Goal: Task Accomplishment & Management: Use online tool/utility

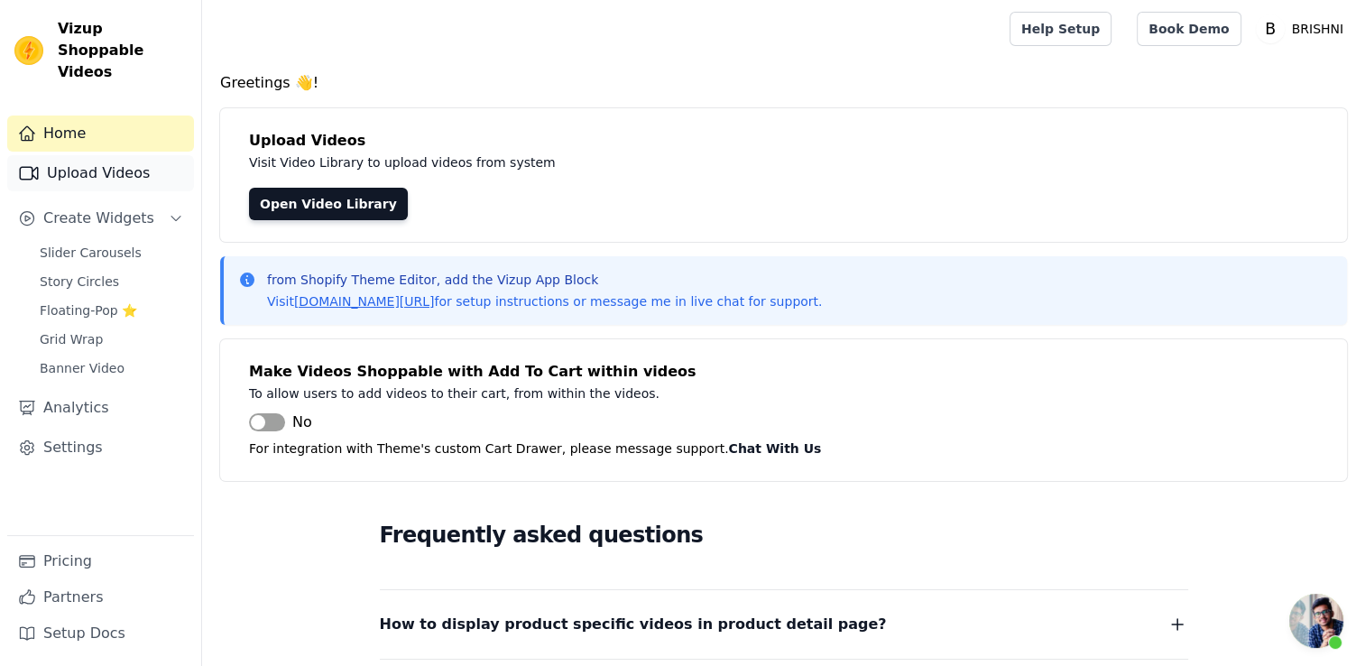
scroll to position [1083, 0]
click at [48, 159] on link "Upload Videos" at bounding box center [100, 173] width 187 height 36
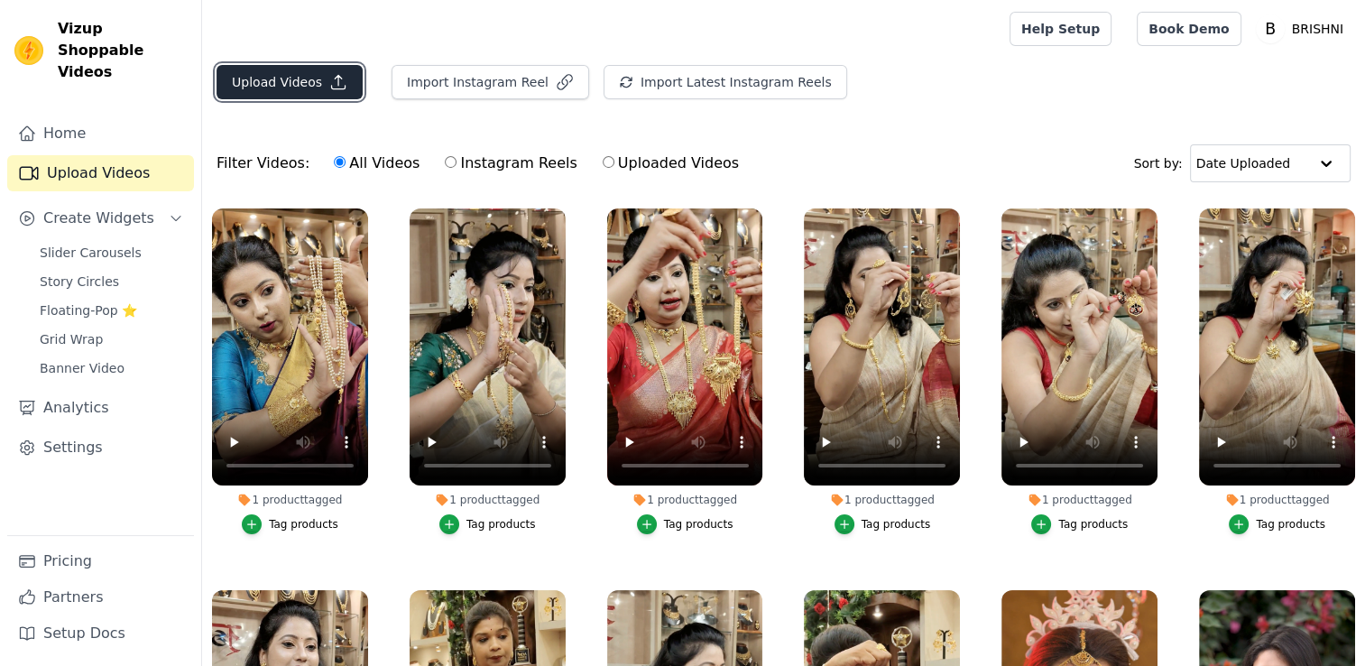
click at [260, 65] on button "Upload Videos" at bounding box center [290, 82] width 146 height 34
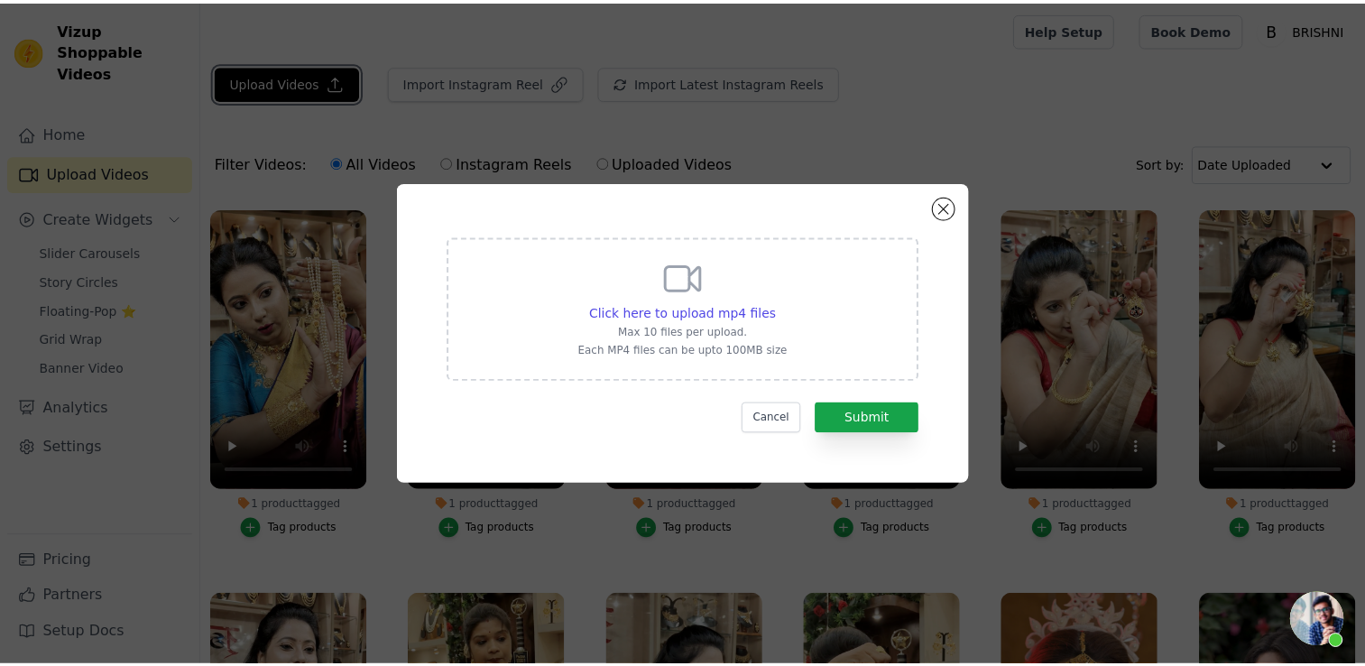
scroll to position [1083, 0]
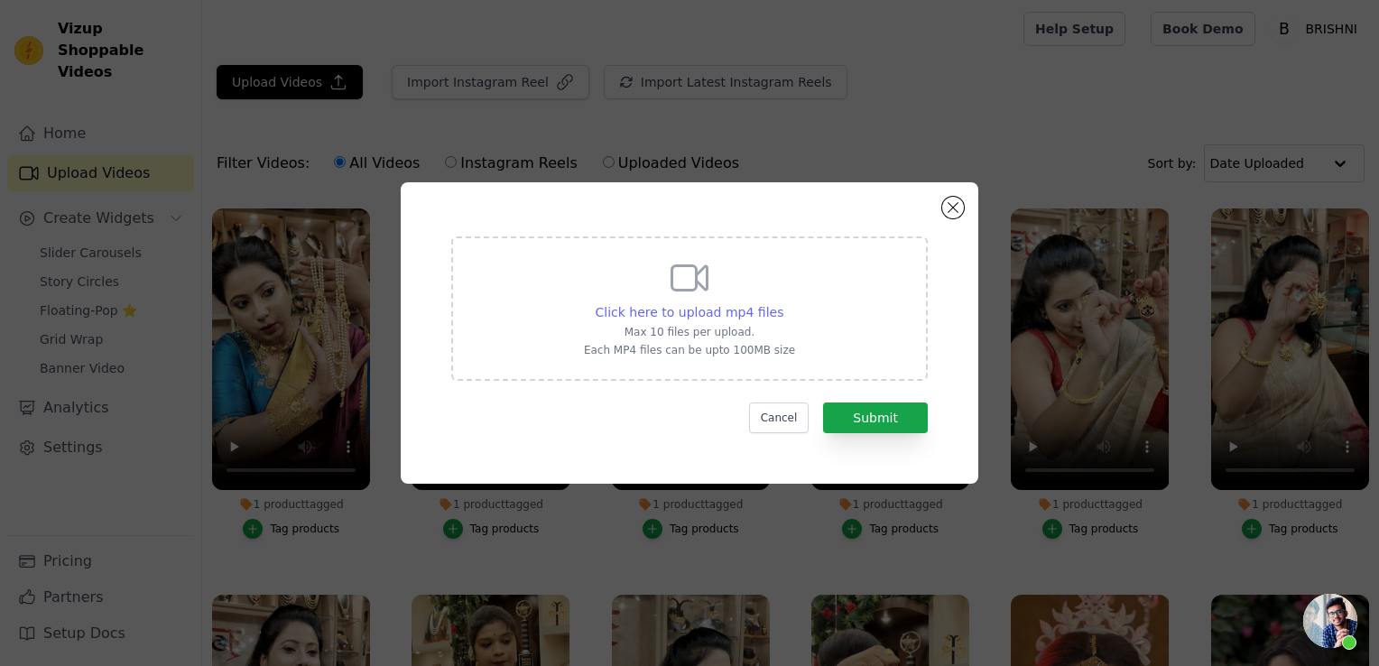
click at [741, 318] on span "Click here to upload mp4 files" at bounding box center [689, 312] width 189 height 14
click at [782, 303] on input "Click here to upload mp4 files Max 10 files per upload. Each MP4 files can be u…" at bounding box center [782, 302] width 1 height 1
click at [749, 309] on span "Click here to upload mp4 files" at bounding box center [689, 312] width 189 height 14
click at [782, 303] on input "Click here to upload mp4 files Max 10 files per upload. Each MP4 files can be u…" at bounding box center [782, 302] width 1 height 1
type input "C:\fakepath\Jewllery Reel_1 (Sequence)_1 (2).mp4"
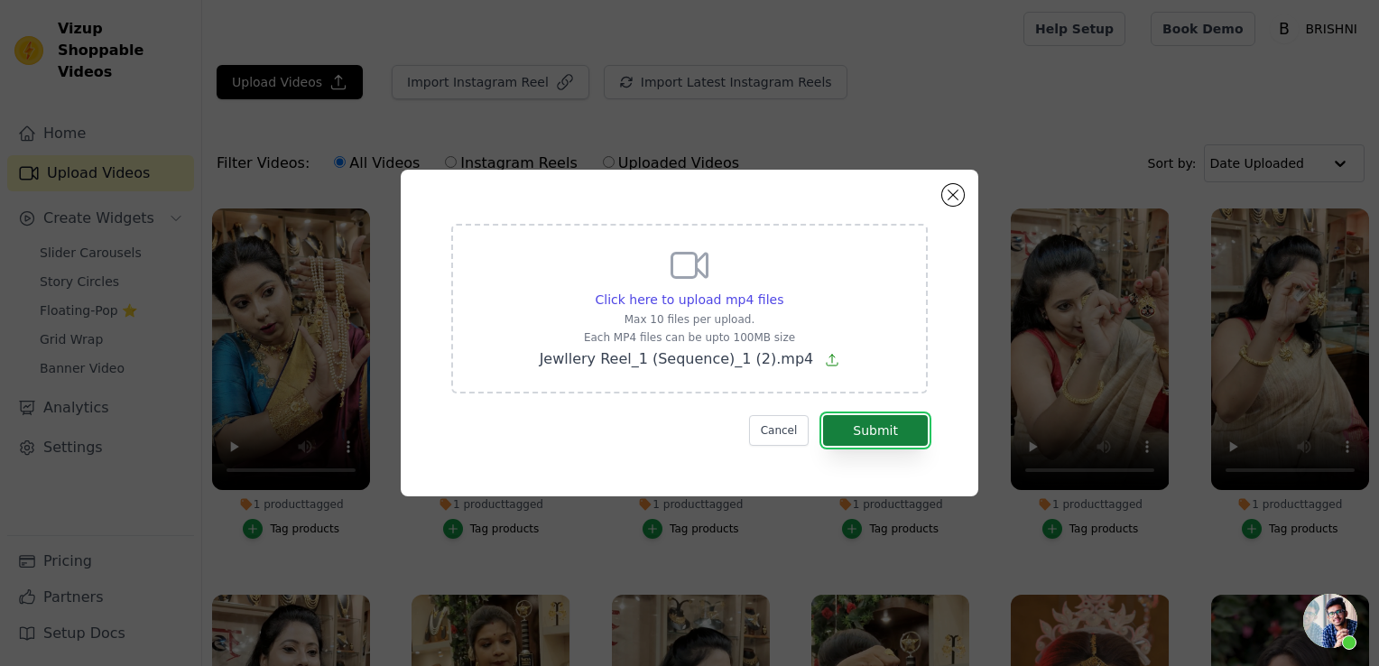
click at [899, 438] on button "Submit" at bounding box center [875, 430] width 105 height 31
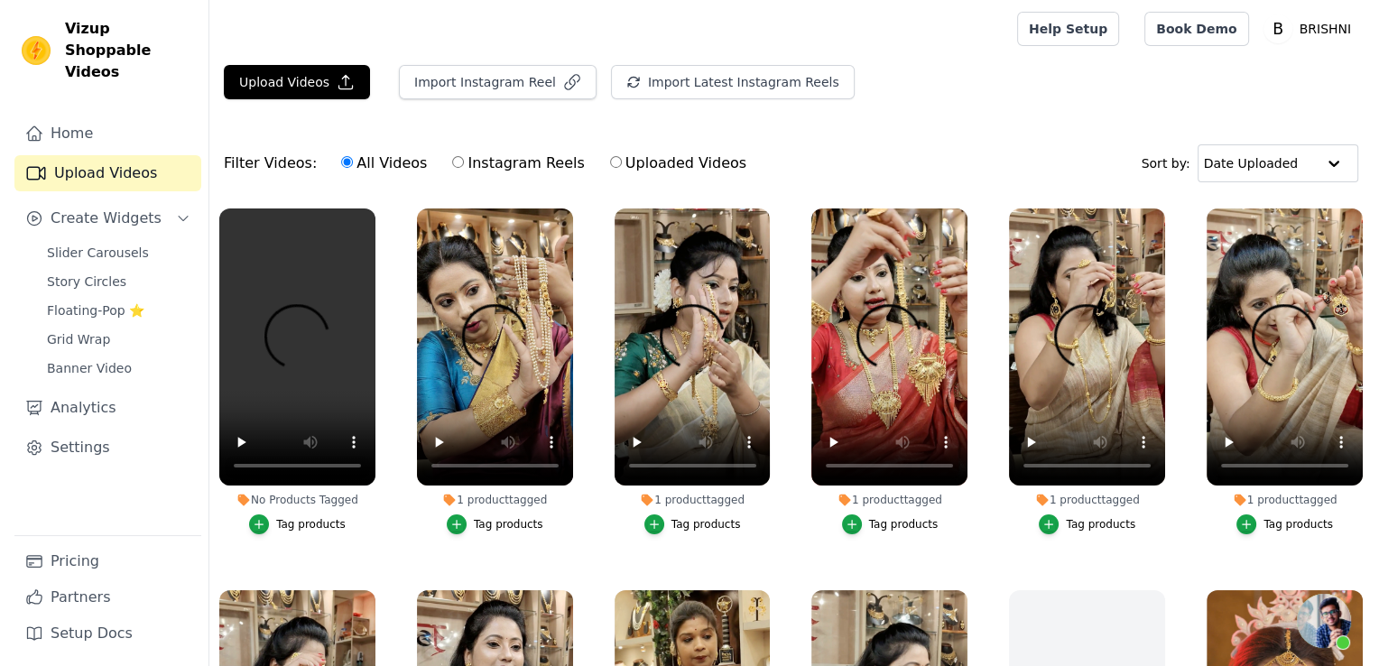
scroll to position [1083, 0]
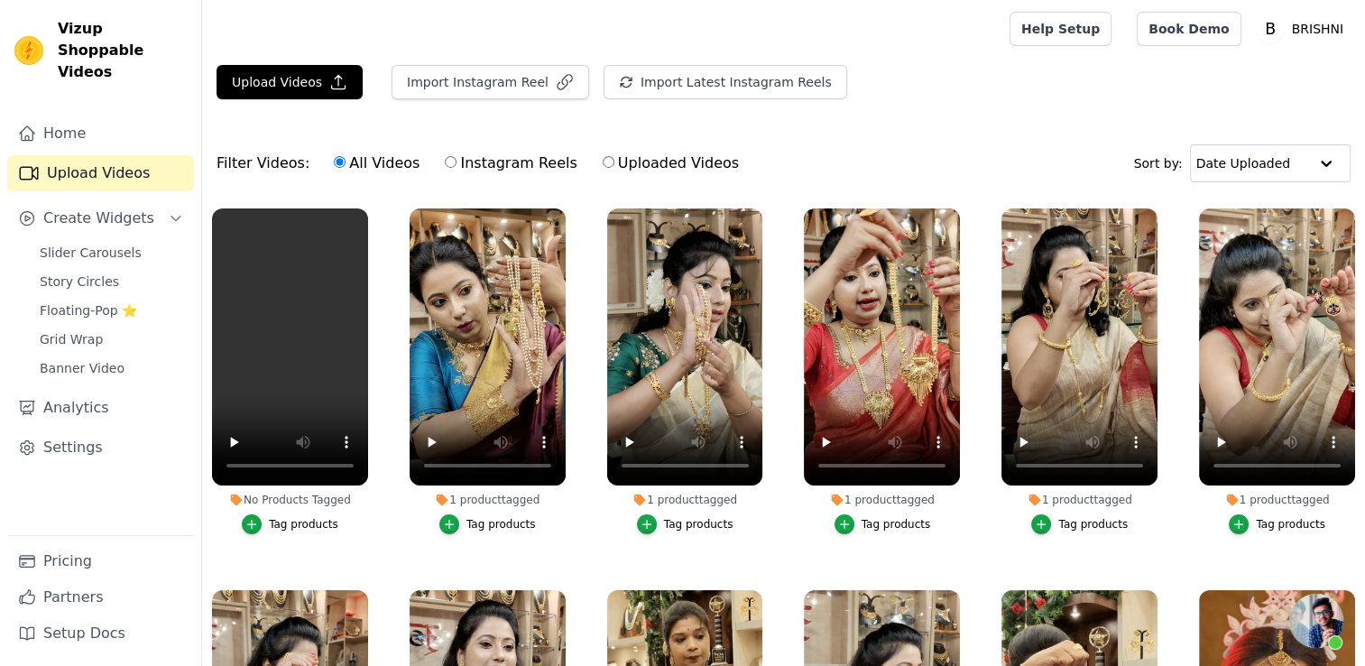
click at [281, 518] on div "Tag products" at bounding box center [303, 524] width 69 height 14
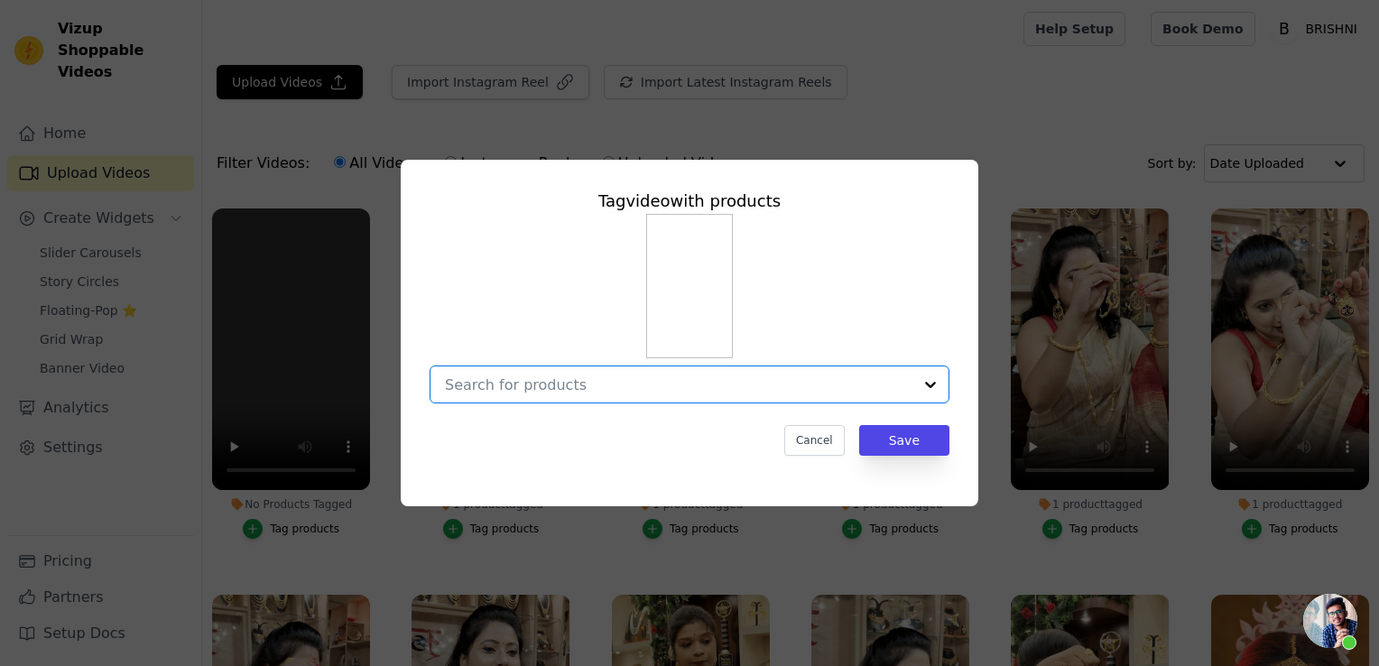
click at [531, 380] on input "No Products Tagged Tag video with products Option undefined, selected. Select i…" at bounding box center [678, 384] width 467 height 17
click at [606, 379] on input "No Products Tagged Tag video with products Option undefined, selected. Select i…" at bounding box center [678, 384] width 467 height 17
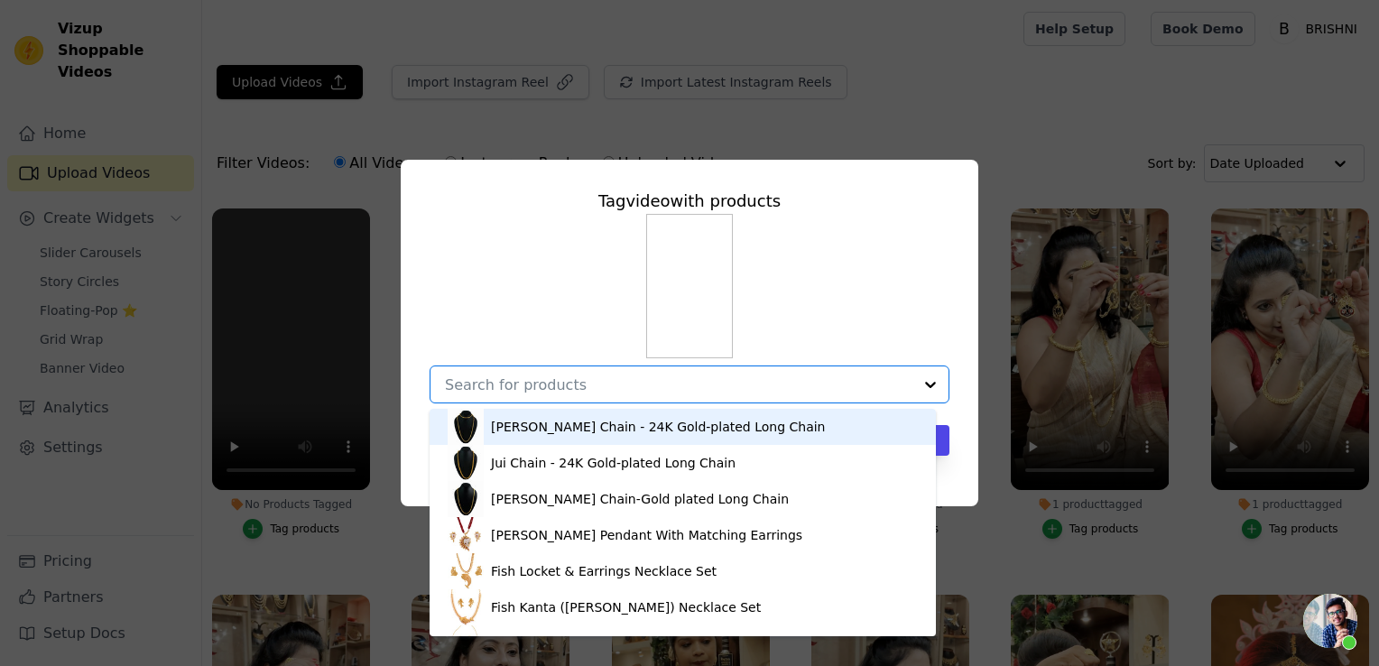
paste input "Prabhu Jagannath"
type input "Prabhu Jagannath"
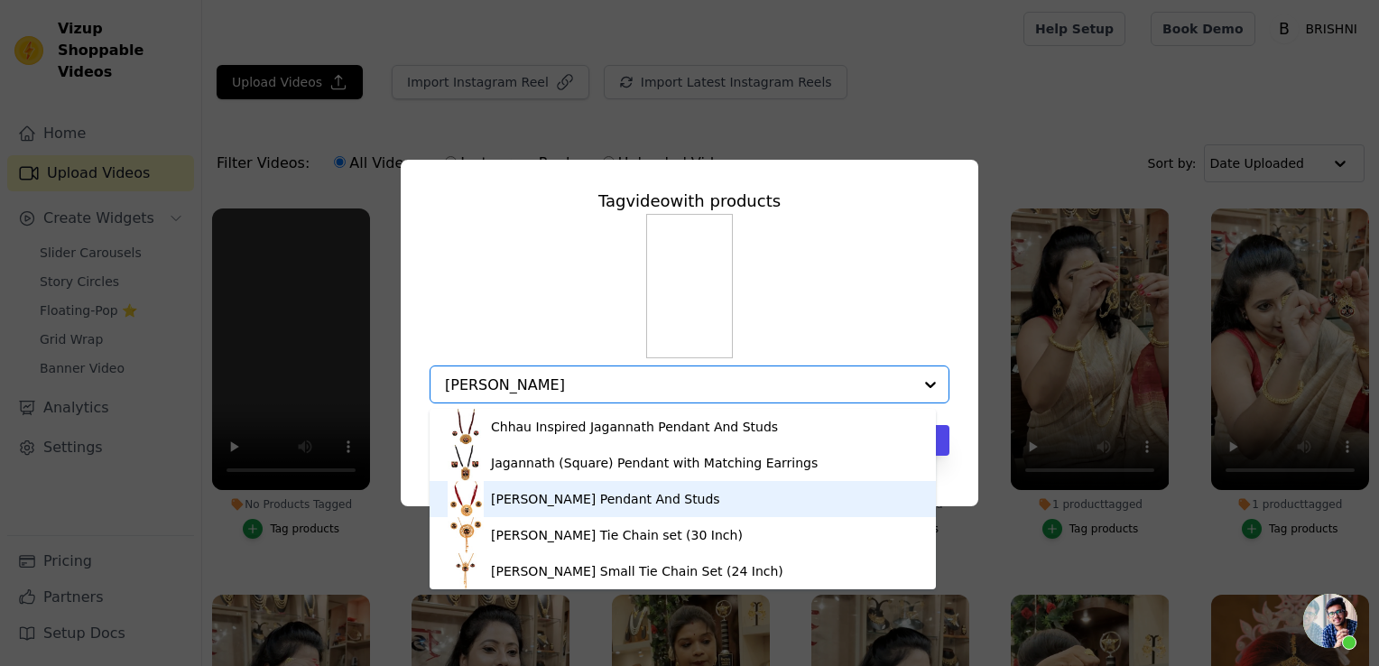
click at [581, 512] on div "Prabhu Jagannath Pendant And Studs" at bounding box center [683, 499] width 470 height 36
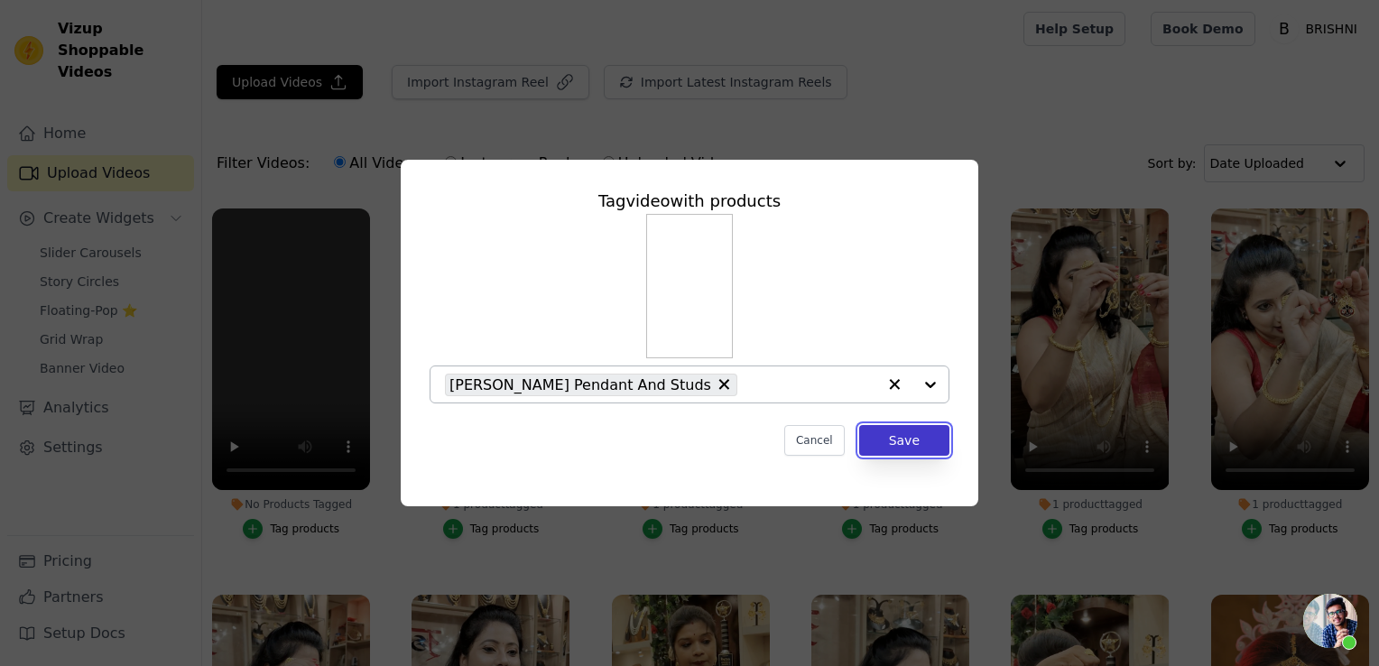
click at [891, 428] on button "Save" at bounding box center [904, 440] width 90 height 31
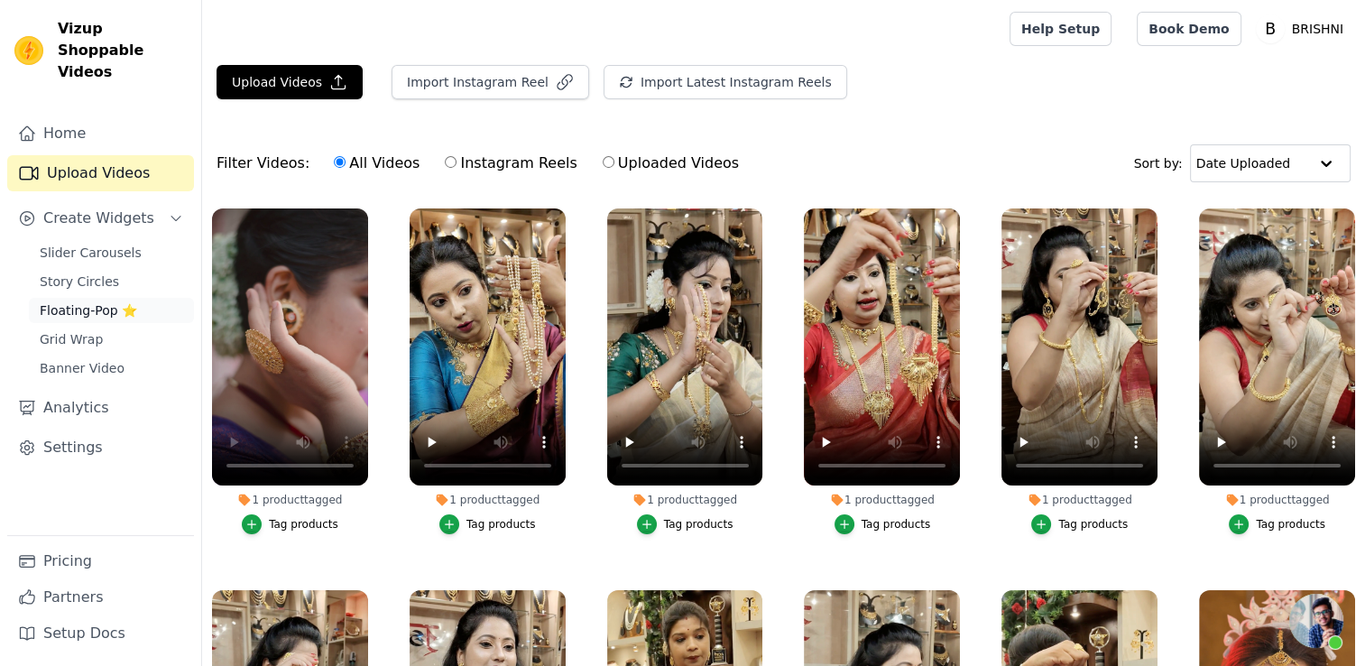
click at [61, 301] on span "Floating-Pop ⭐" at bounding box center [88, 310] width 97 height 18
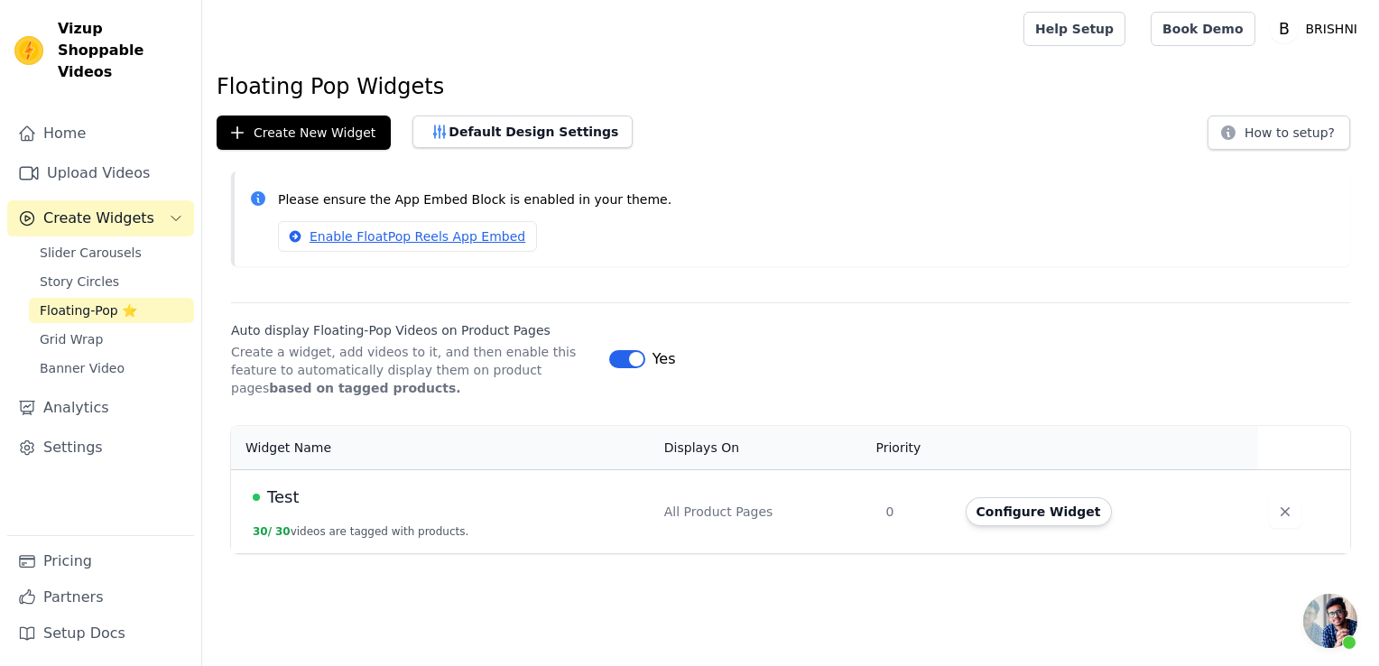
click at [1066, 525] on td "Configure Widget" at bounding box center [1106, 511] width 303 height 84
click at [1057, 520] on button "Configure Widget" at bounding box center [1038, 511] width 146 height 29
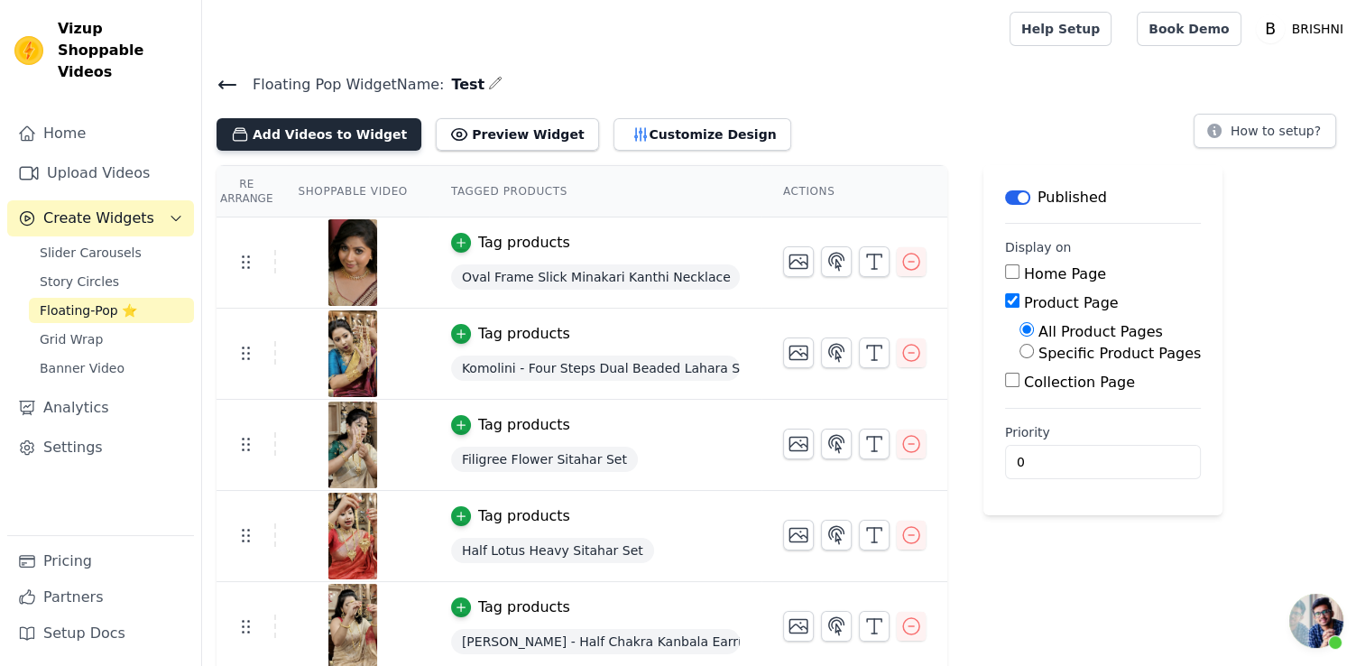
click at [346, 136] on button "Add Videos to Widget" at bounding box center [319, 134] width 205 height 32
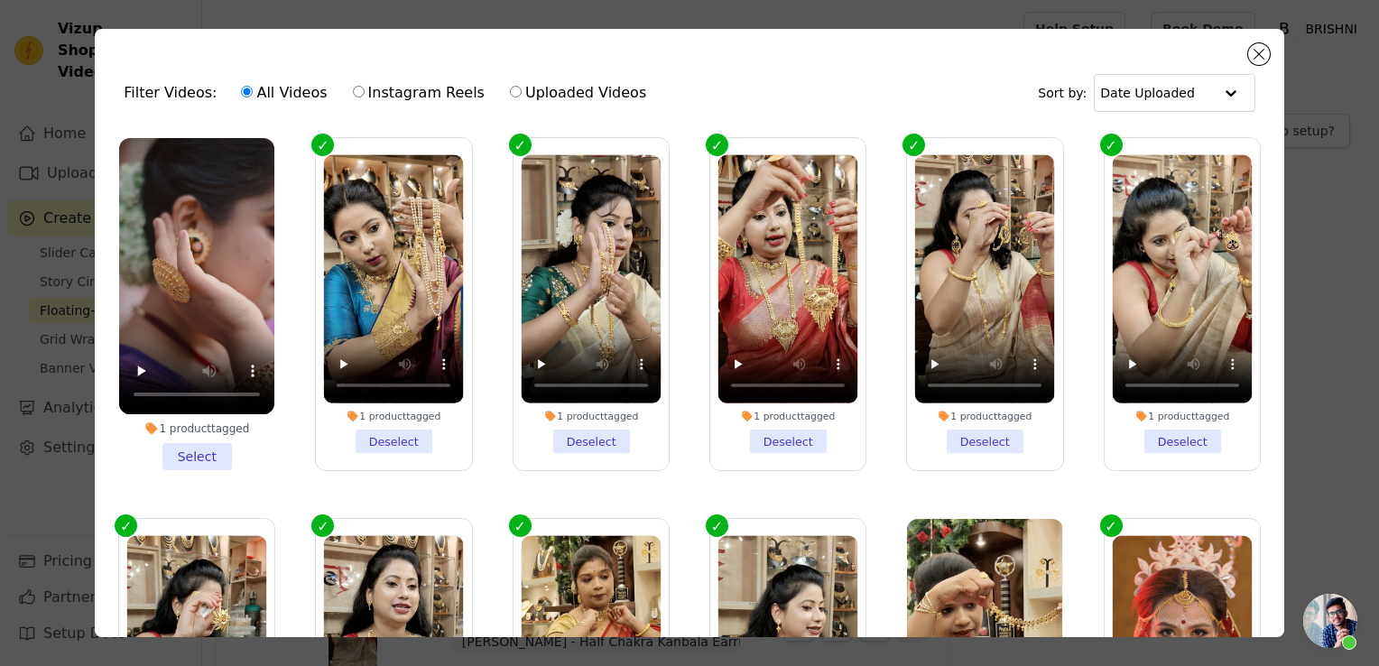
click at [208, 446] on li "1 product tagged Select" at bounding box center [196, 304] width 155 height 332
click at [0, 0] on input "1 product tagged Select" at bounding box center [0, 0] width 0 height 0
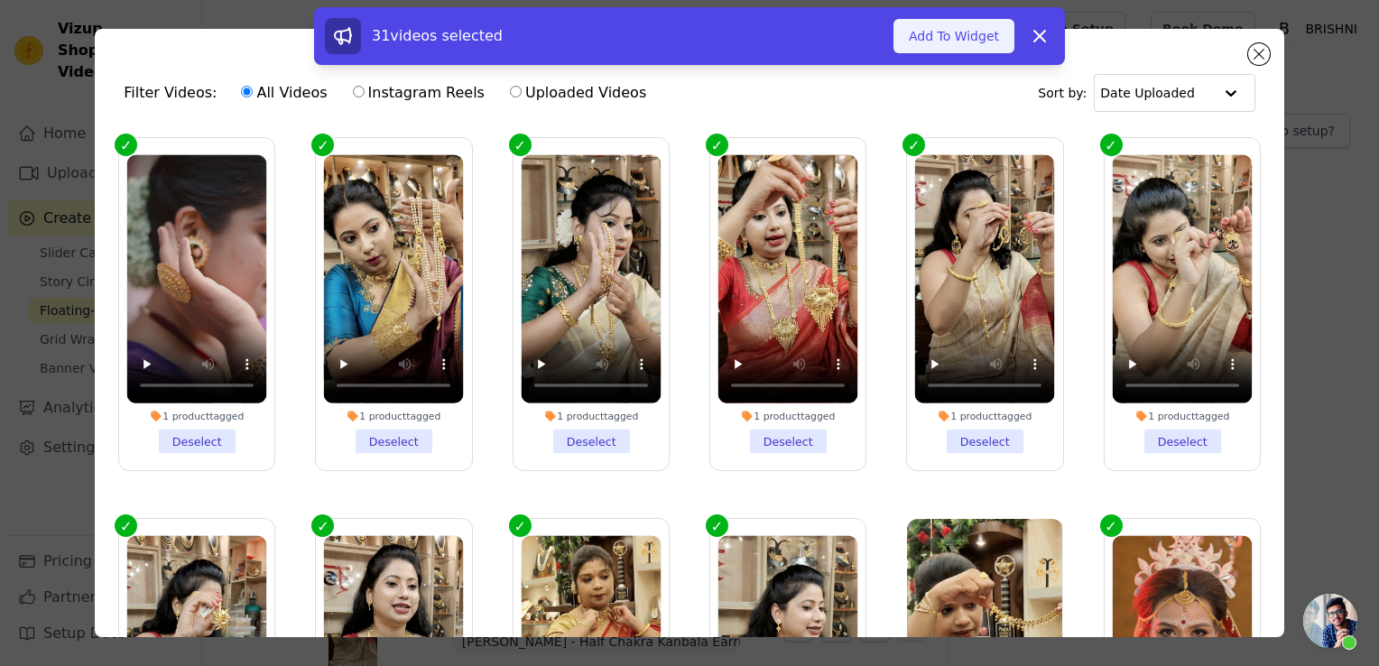
click at [979, 41] on button "Add To Widget" at bounding box center [953, 36] width 121 height 34
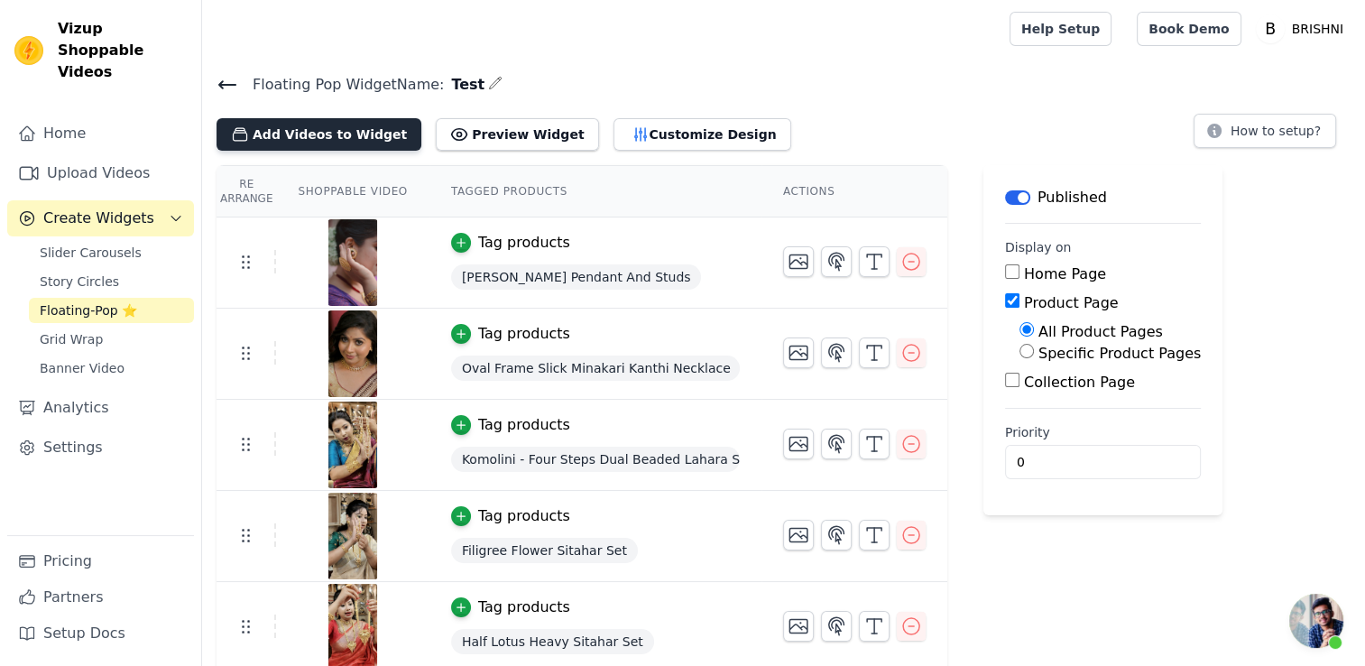
click at [355, 136] on button "Add Videos to Widget" at bounding box center [319, 134] width 205 height 32
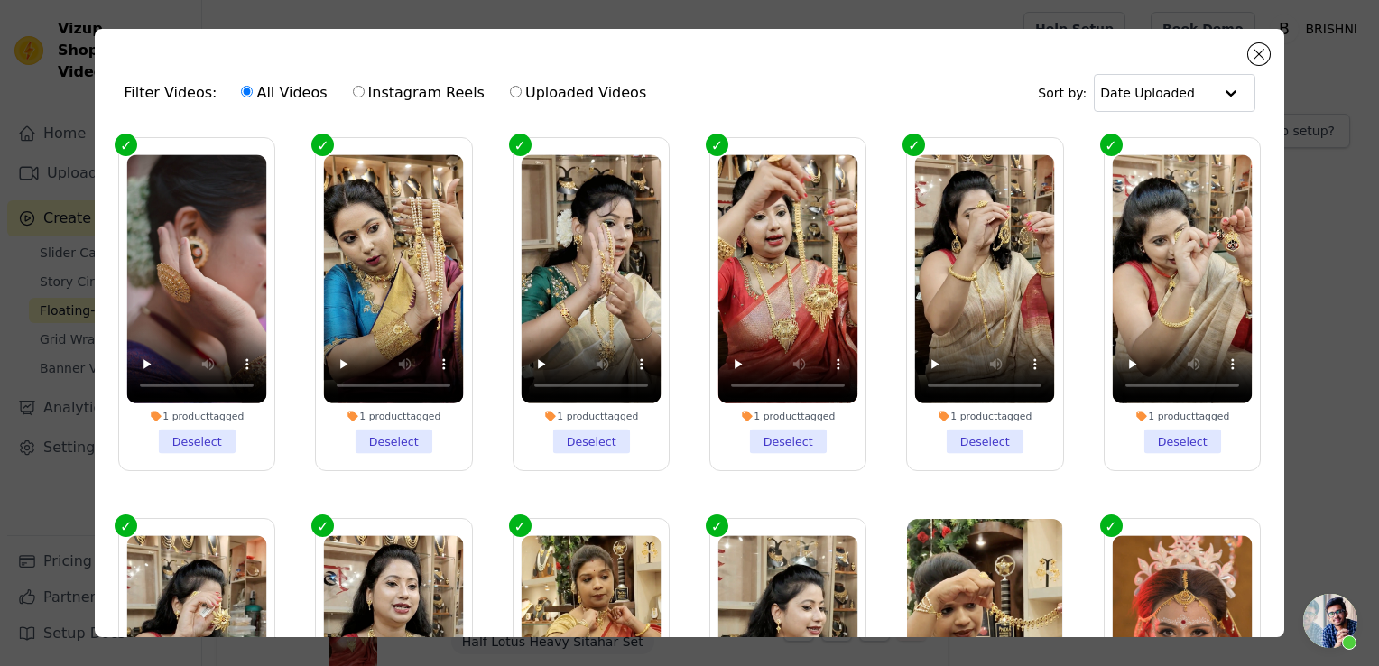
click at [531, 91] on label "Uploaded Videos" at bounding box center [578, 92] width 138 height 23
click at [521, 91] on input "Uploaded Videos" at bounding box center [516, 92] width 12 height 12
radio input "true"
click at [1251, 55] on button "Close modal" at bounding box center [1259, 54] width 22 height 22
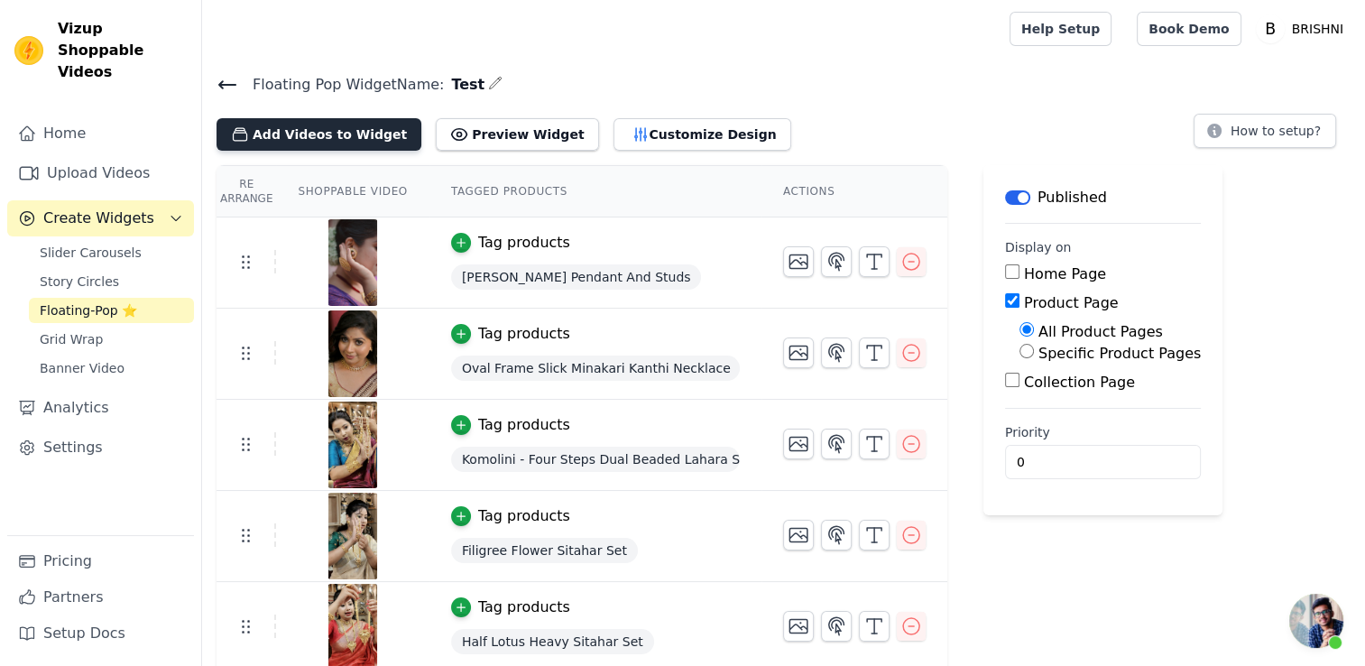
click at [336, 118] on button "Add Videos to Widget" at bounding box center [319, 134] width 205 height 32
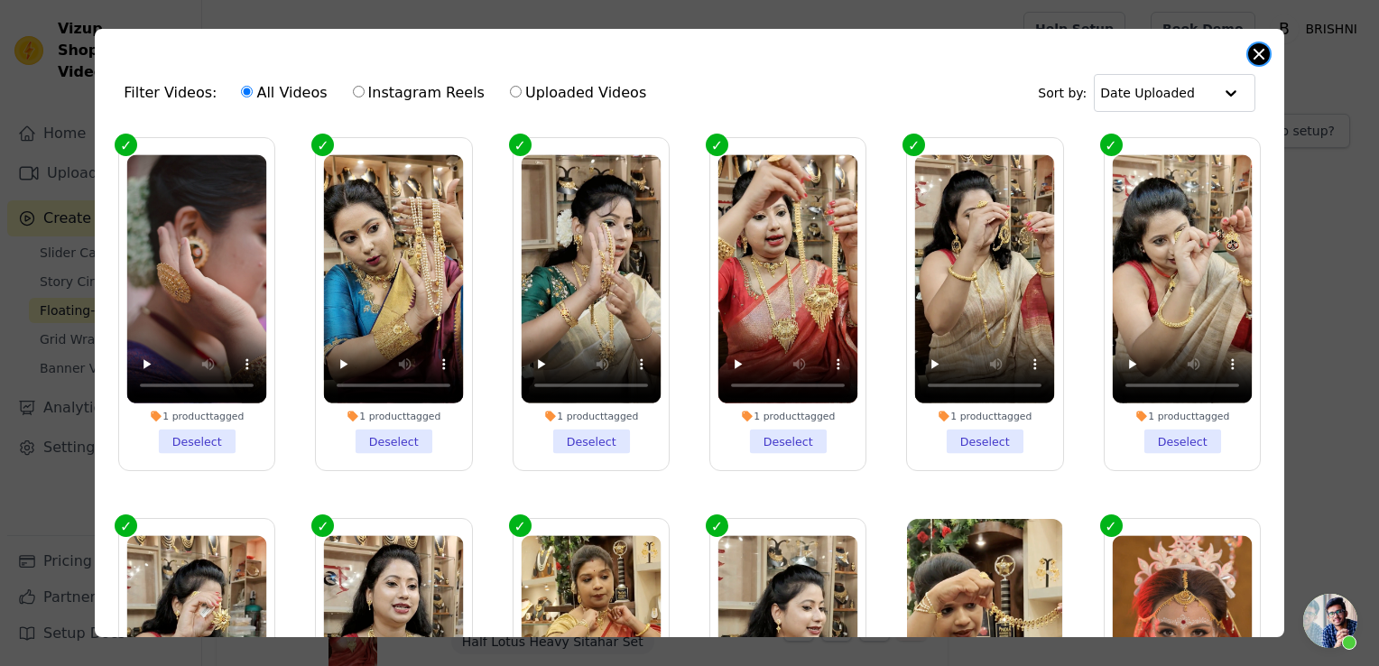
click at [1260, 47] on button "Close modal" at bounding box center [1259, 54] width 22 height 22
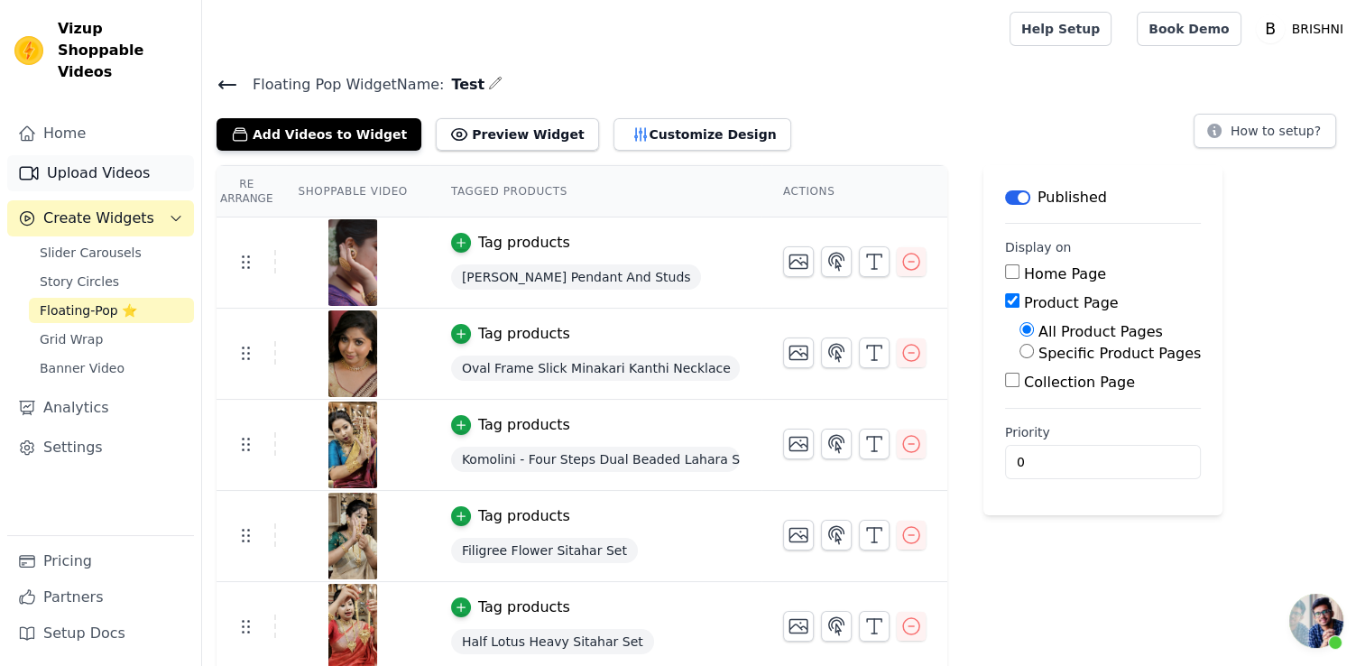
click at [94, 155] on link "Upload Videos" at bounding box center [100, 173] width 187 height 36
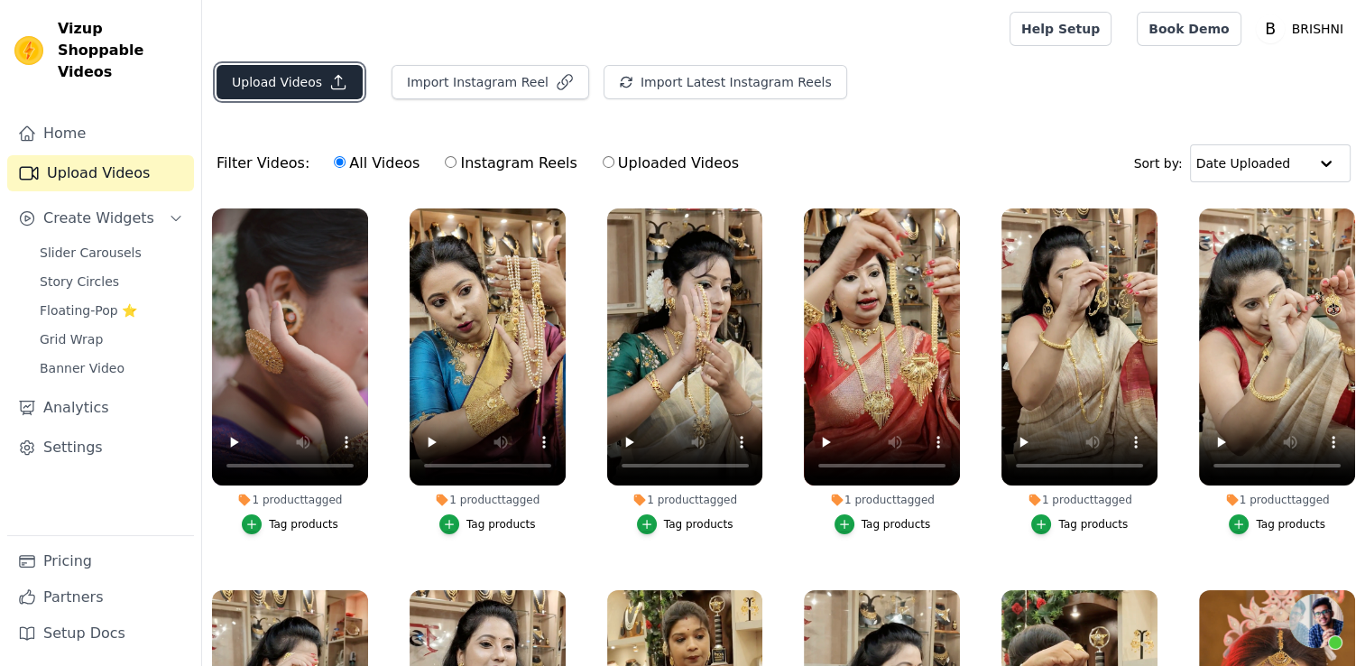
click at [319, 81] on button "Upload Videos" at bounding box center [290, 82] width 146 height 34
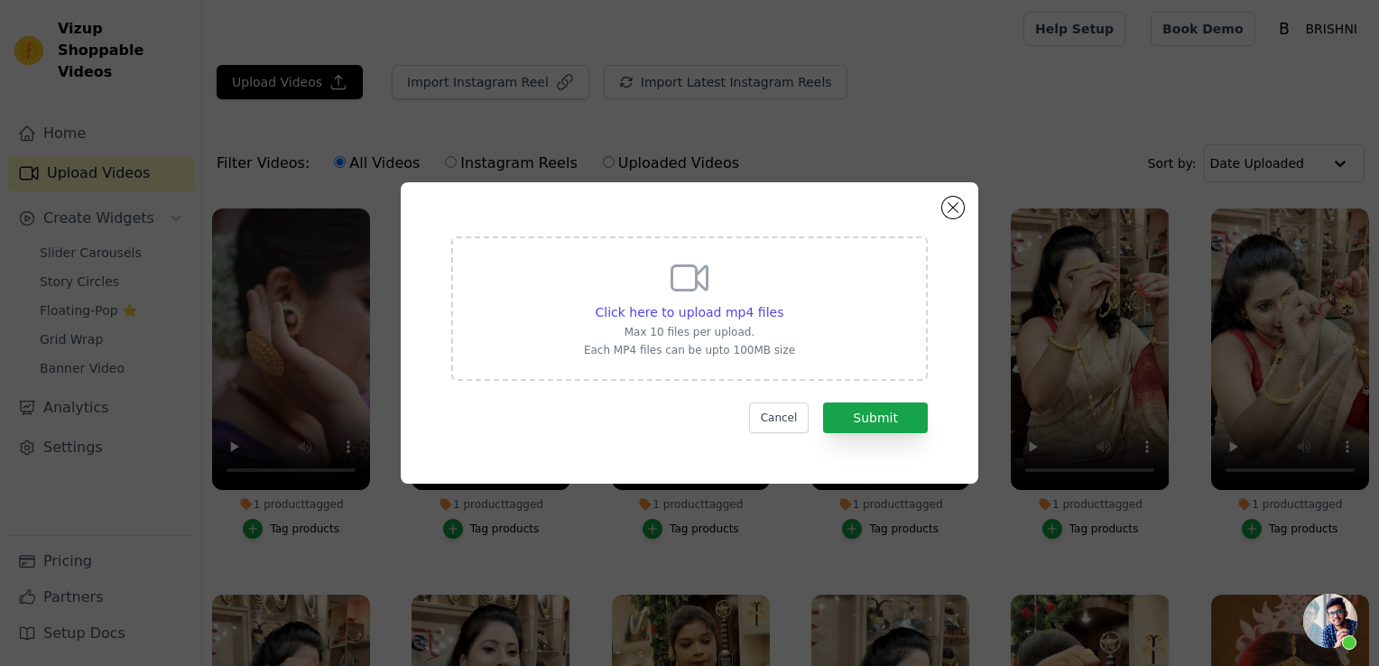
click at [662, 324] on div "Click here to upload mp4 files Max 10 files per upload. Each MP4 files can be u…" at bounding box center [689, 306] width 211 height 101
click at [782, 303] on input "Click here to upload mp4 files Max 10 files per upload. Each MP4 files can be u…" at bounding box center [782, 302] width 1 height 1
type input "C:\fakepath\18.mp4"
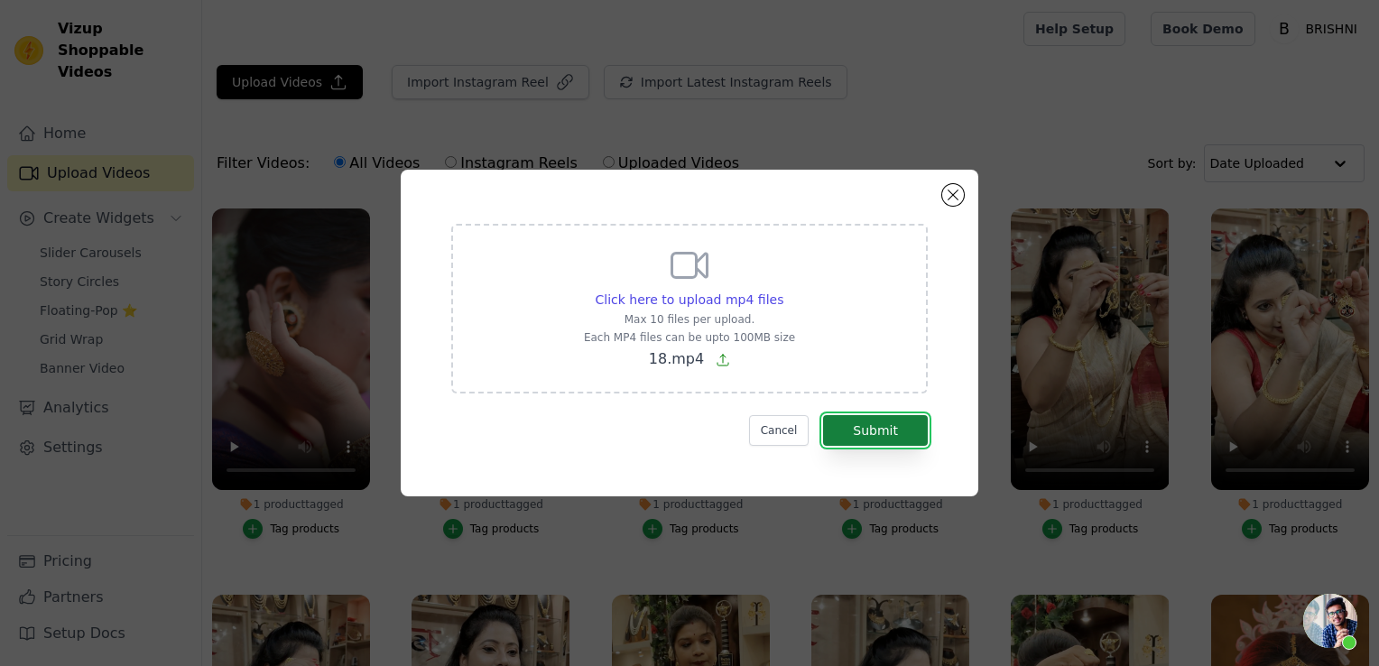
click at [870, 435] on button "Submit" at bounding box center [875, 430] width 105 height 31
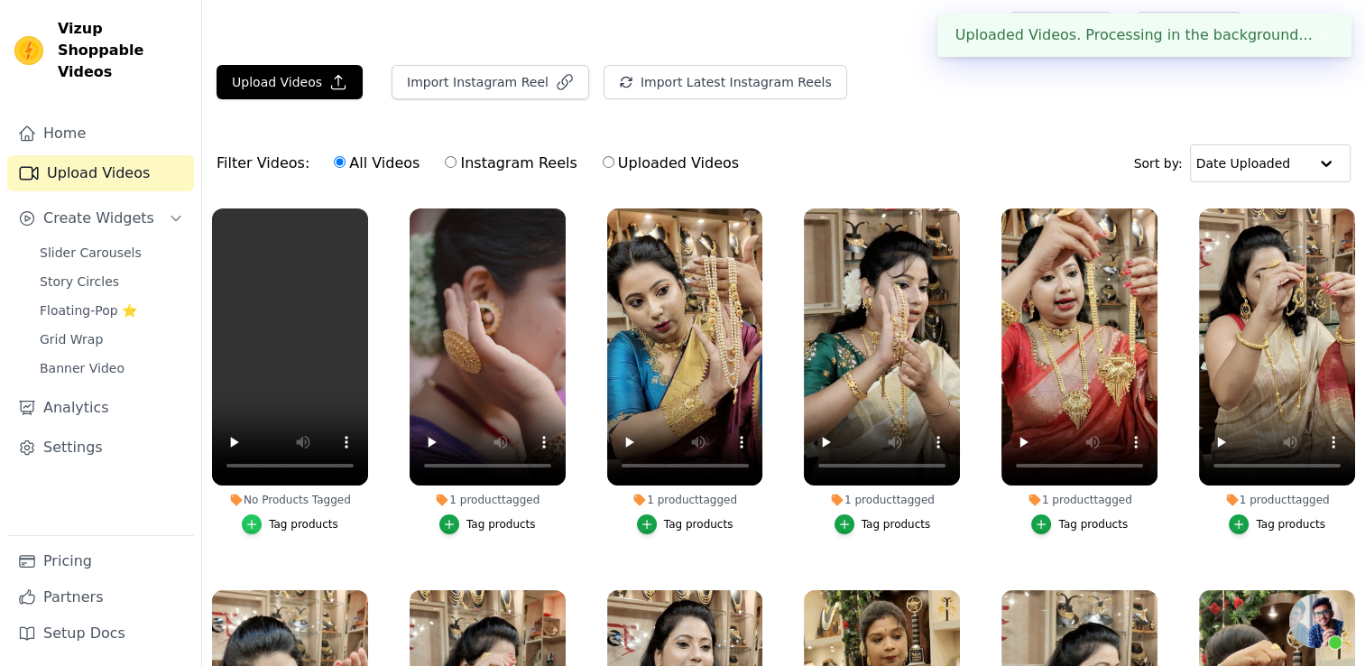
click at [256, 525] on icon "button" at bounding box center [251, 524] width 13 height 13
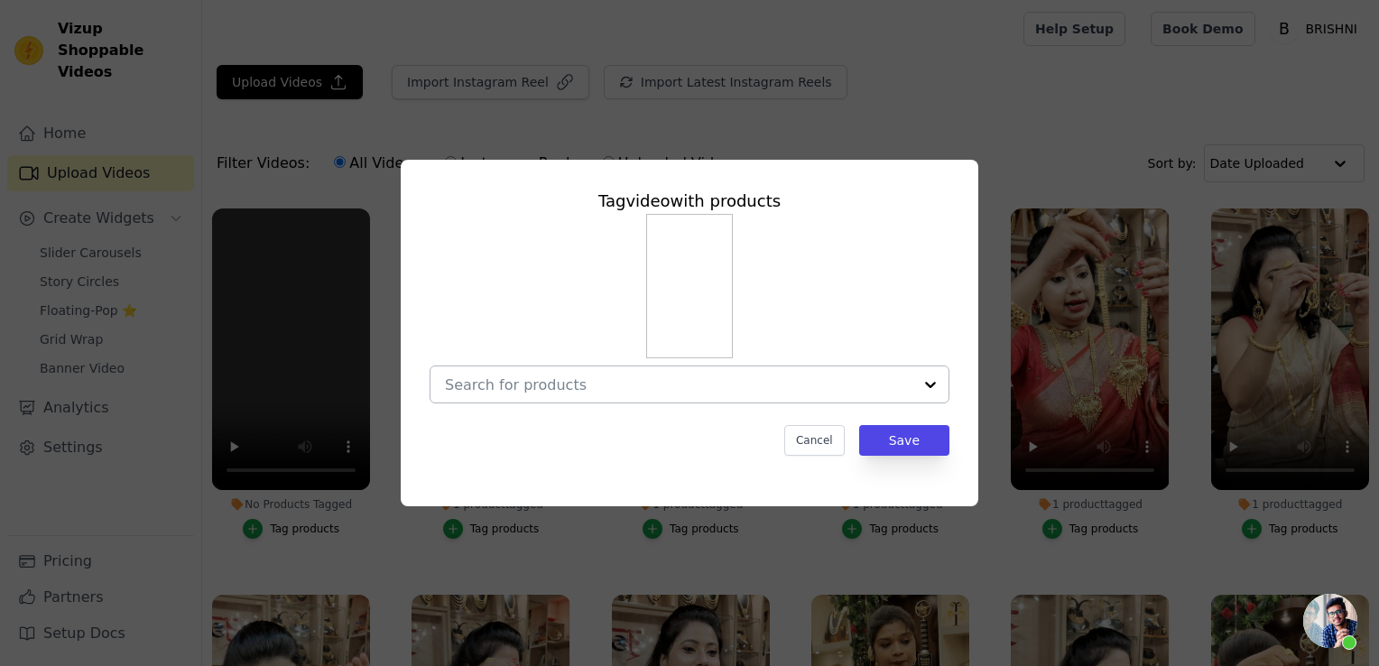
click at [632, 392] on input "No Products Tagged Tag video with products Cancel Save Tag products" at bounding box center [678, 384] width 467 height 17
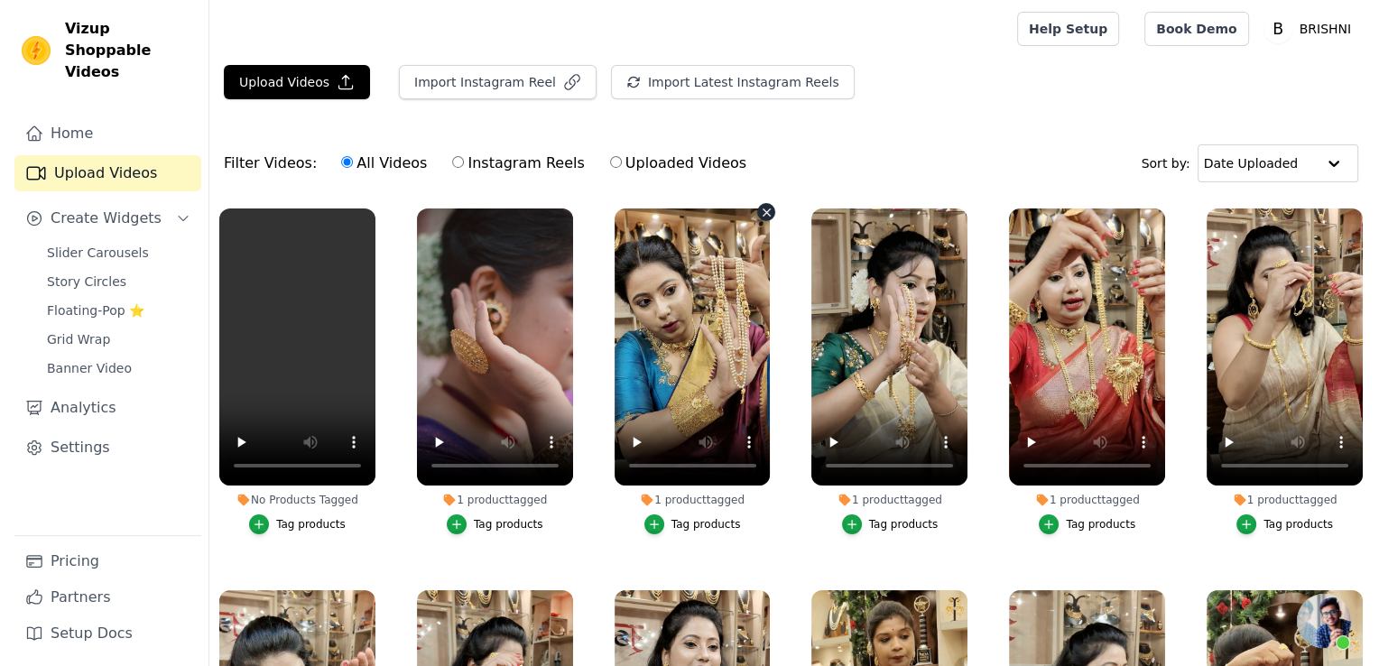
scroll to position [1083, 0]
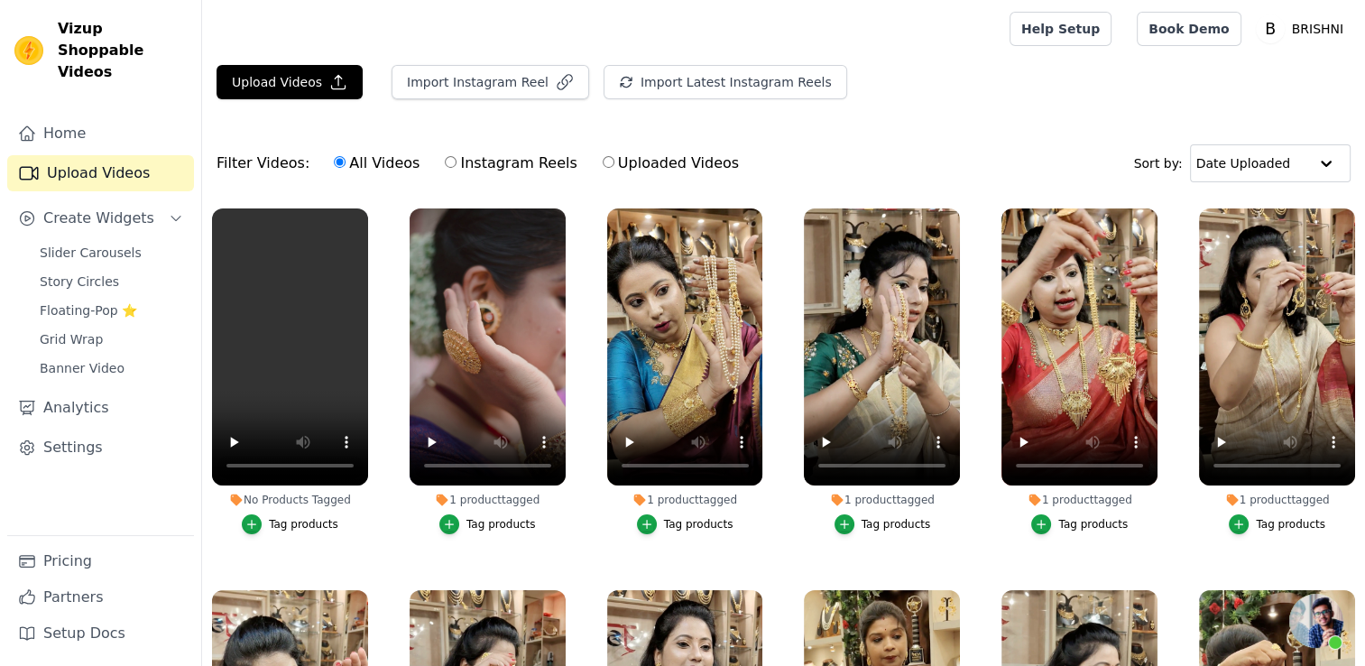
click at [276, 511] on li "No Products Tagged Tag products" at bounding box center [290, 371] width 156 height 326
click at [276, 517] on div "Tag products" at bounding box center [303, 524] width 69 height 14
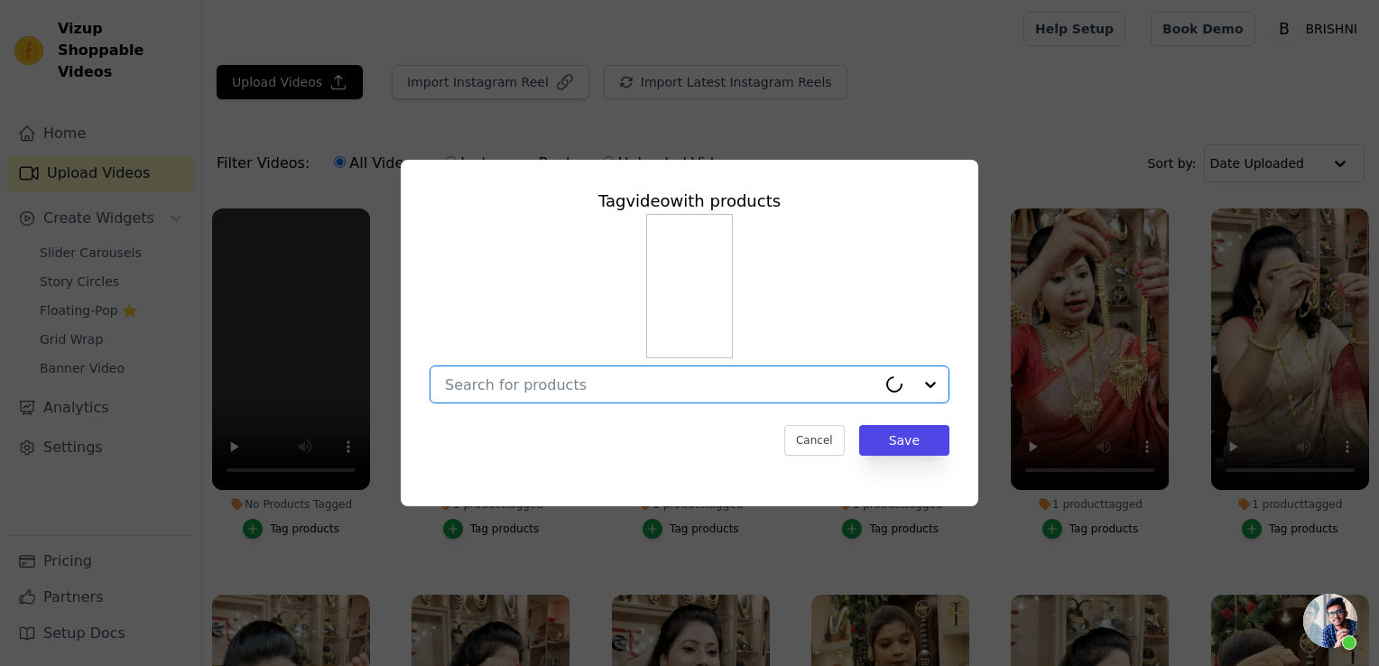
click at [537, 388] on input "No Products Tagged Tag video with products Option undefined, selected. Select i…" at bounding box center [660, 384] width 431 height 17
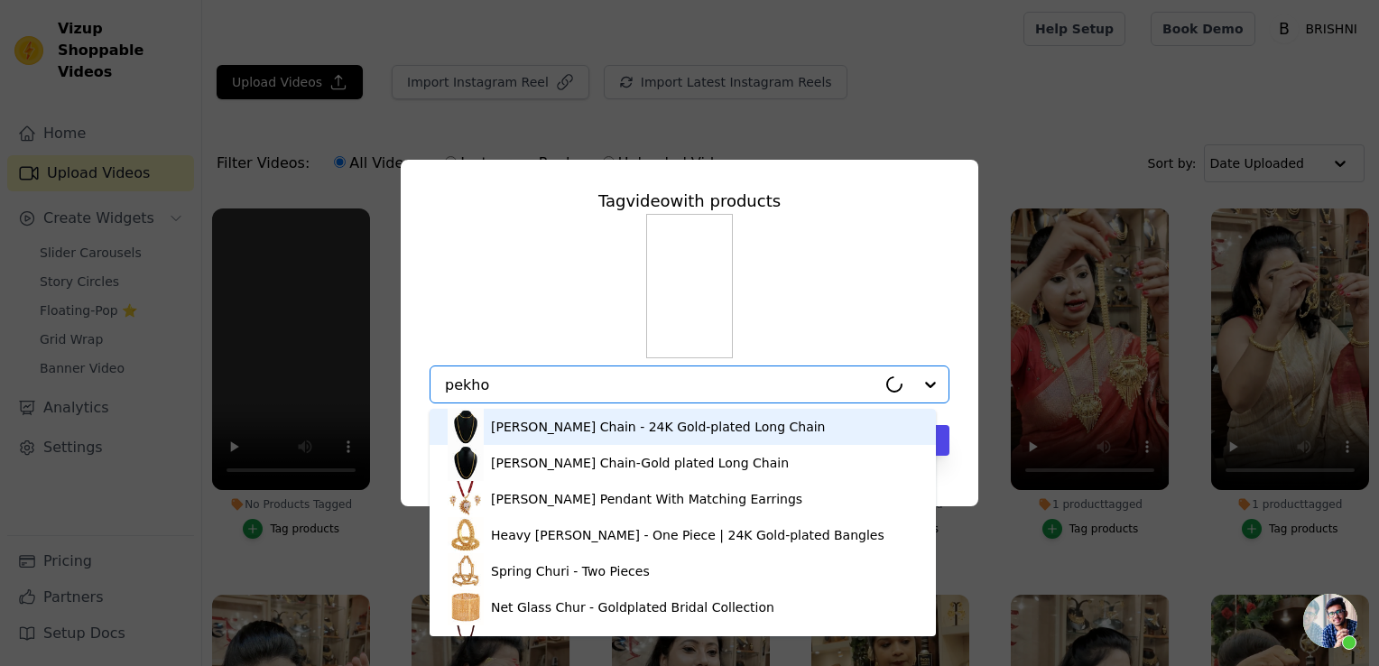
type input "pekhom"
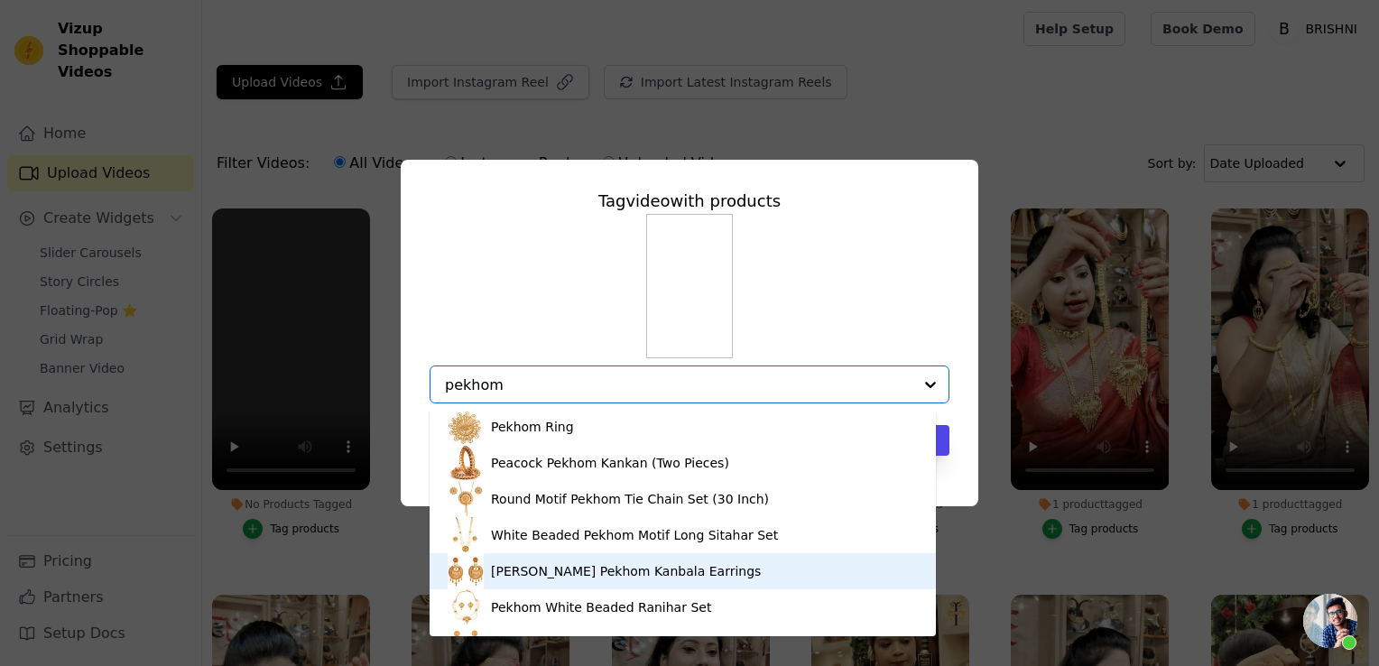
scroll to position [25, 0]
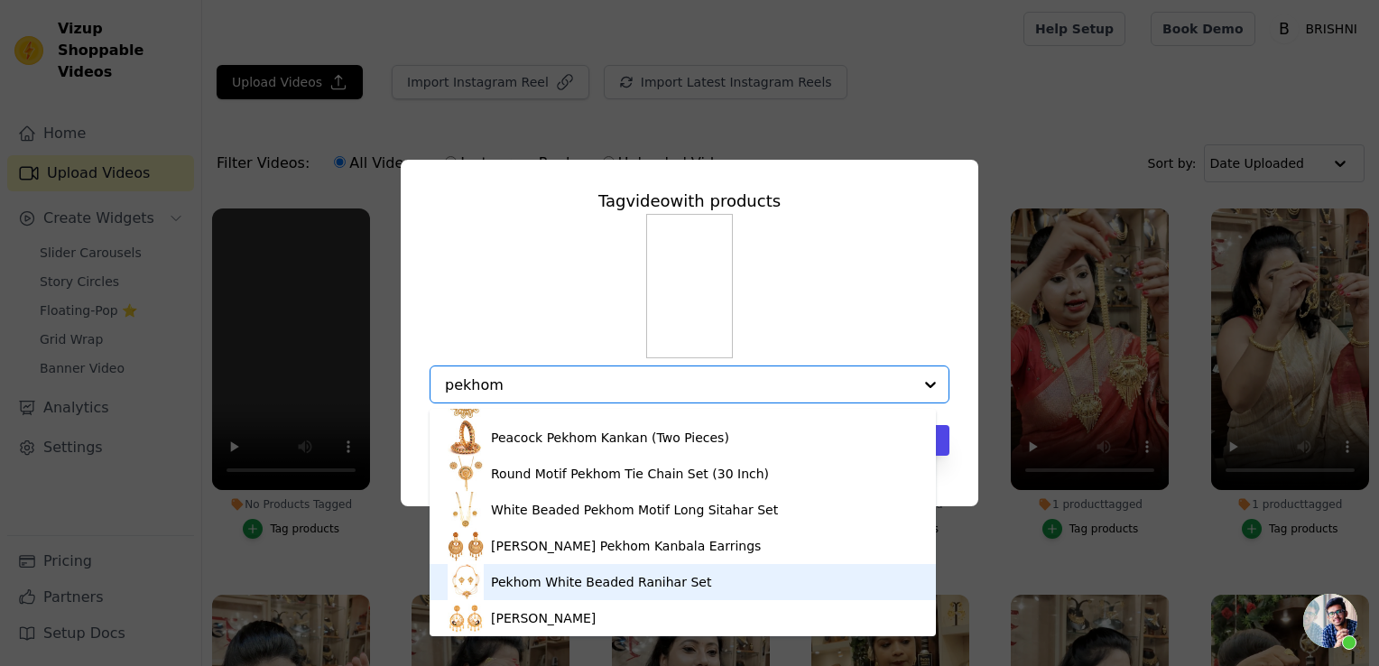
click at [531, 579] on div "Pekhom White Beaded Ranihar Set" at bounding box center [601, 582] width 220 height 18
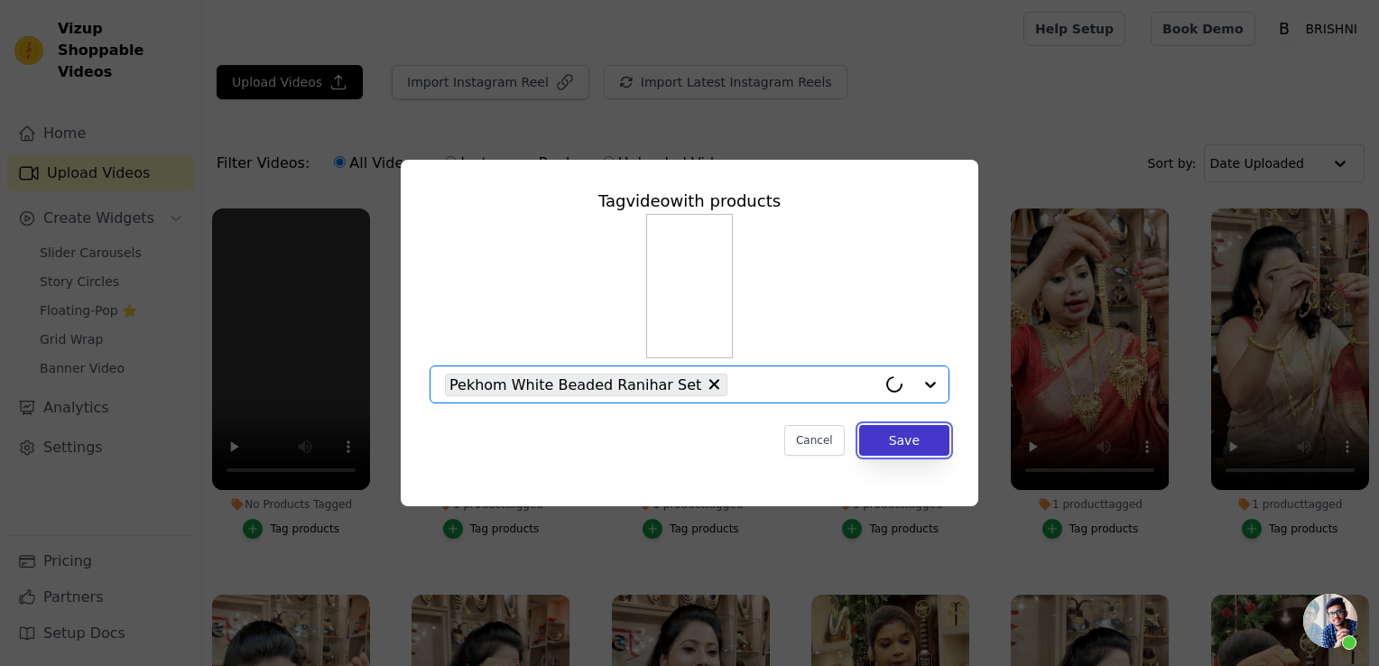
click at [928, 438] on button "Save" at bounding box center [904, 440] width 90 height 31
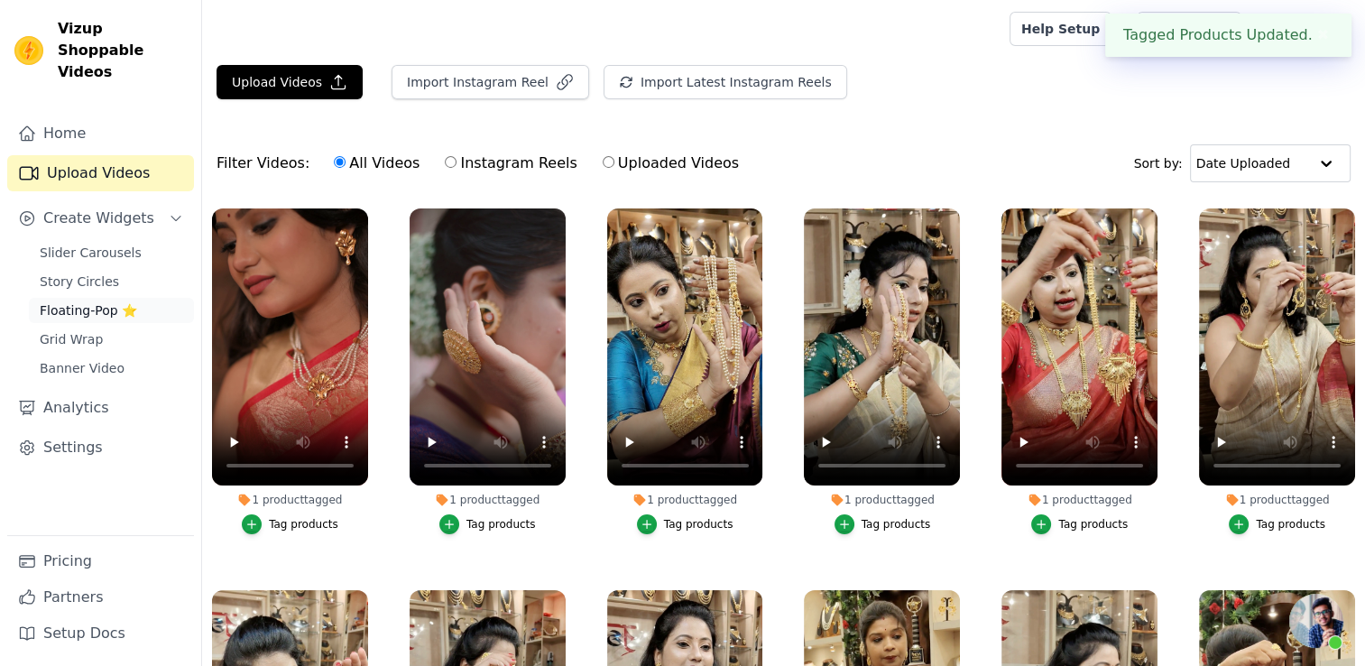
click at [107, 301] on span "Floating-Pop ⭐" at bounding box center [88, 310] width 97 height 18
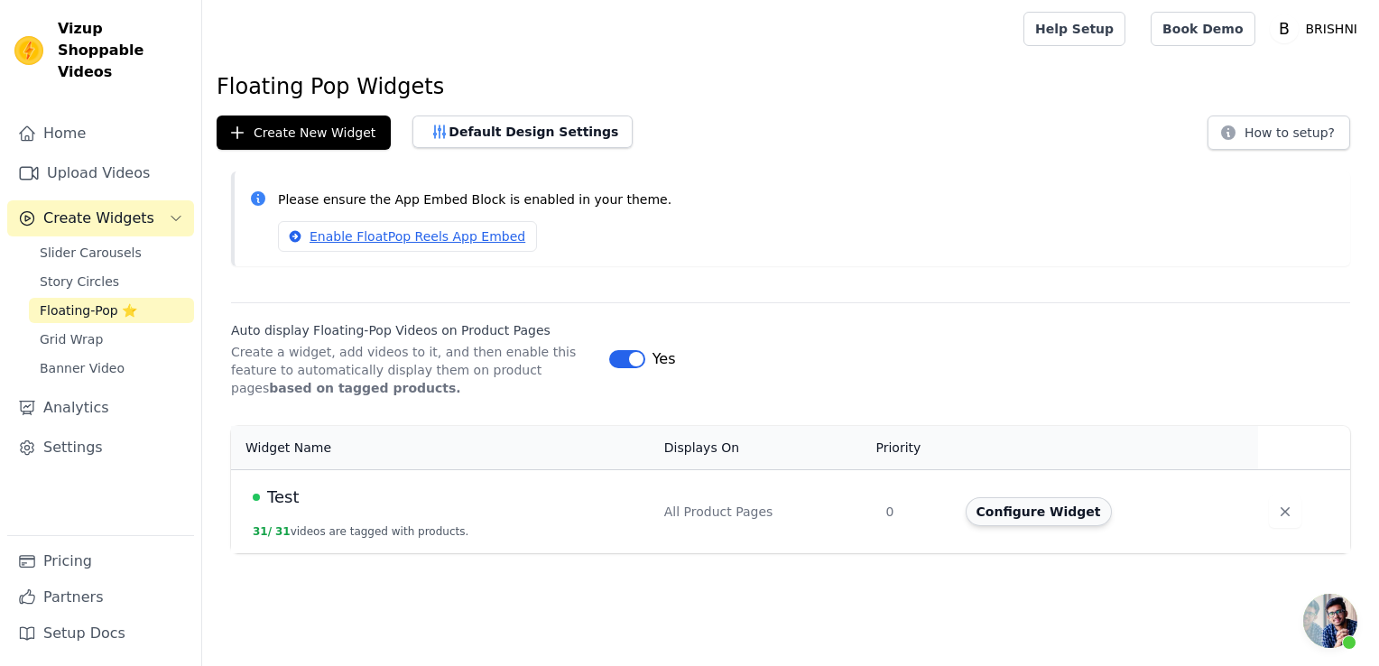
click at [992, 507] on button "Configure Widget" at bounding box center [1038, 511] width 146 height 29
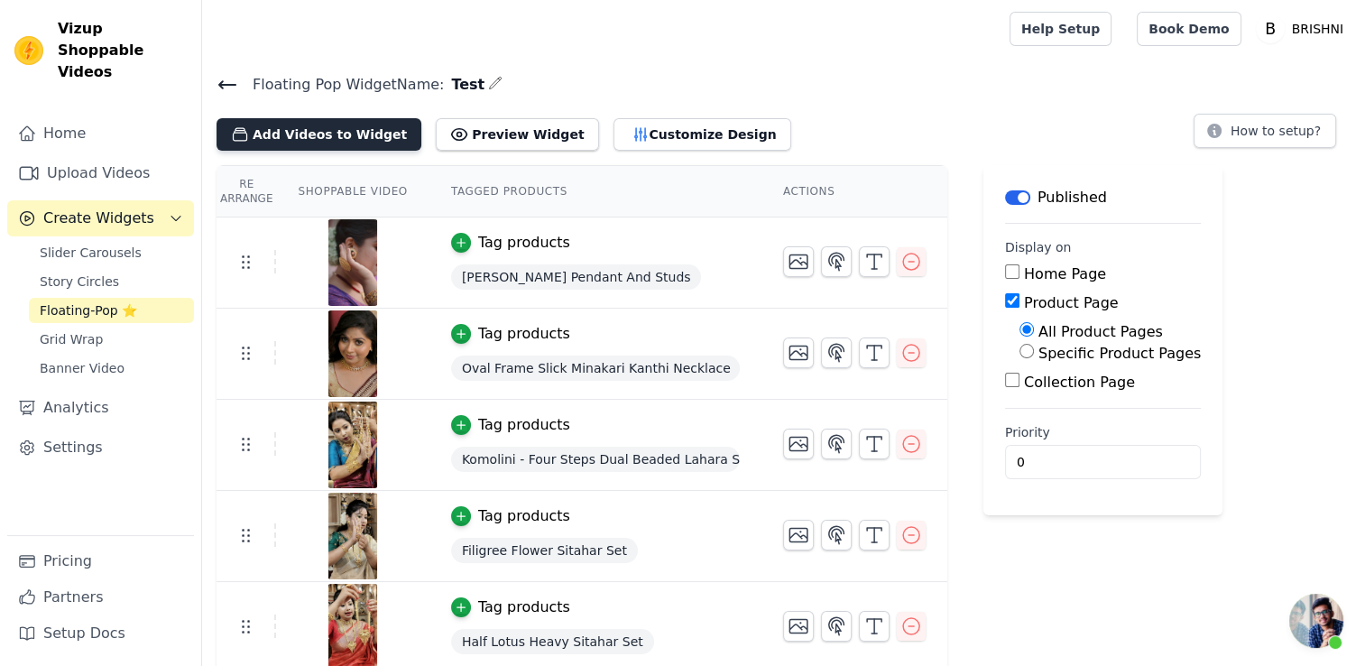
click at [350, 126] on button "Add Videos to Widget" at bounding box center [319, 134] width 205 height 32
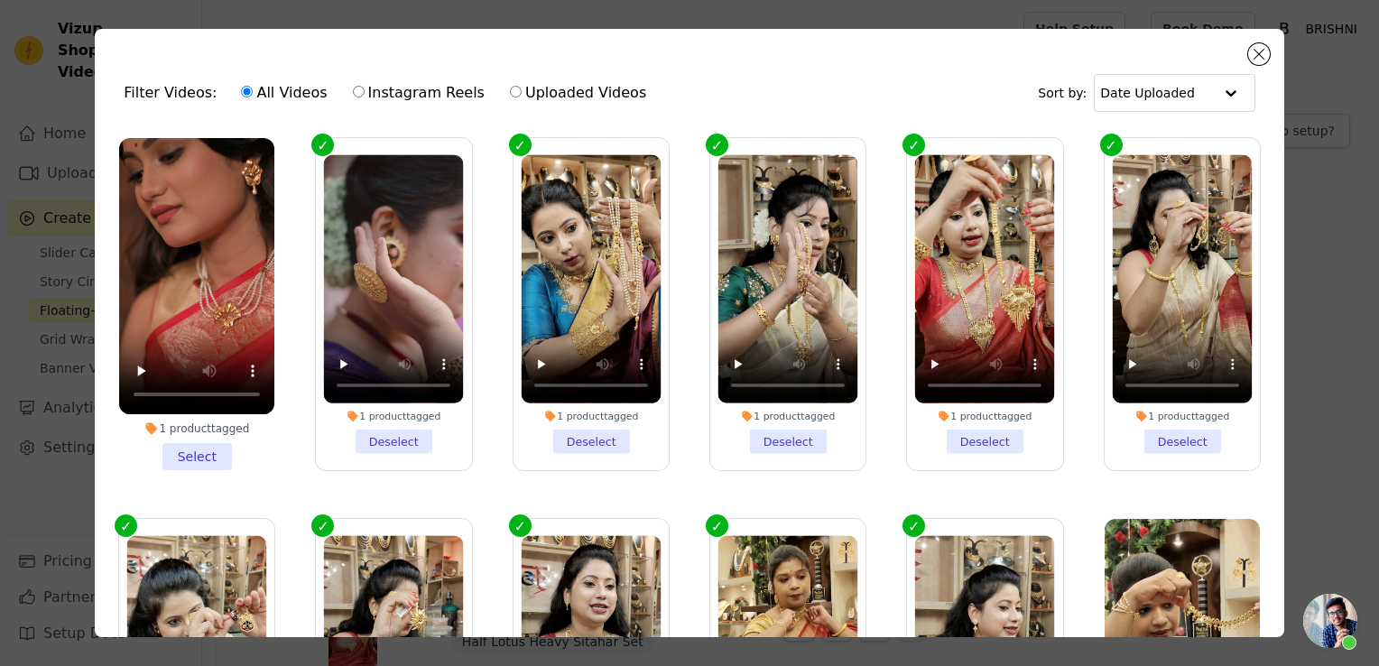
click at [198, 449] on li "1 product tagged Select" at bounding box center [196, 304] width 155 height 332
click at [0, 0] on input "1 product tagged Select" at bounding box center [0, 0] width 0 height 0
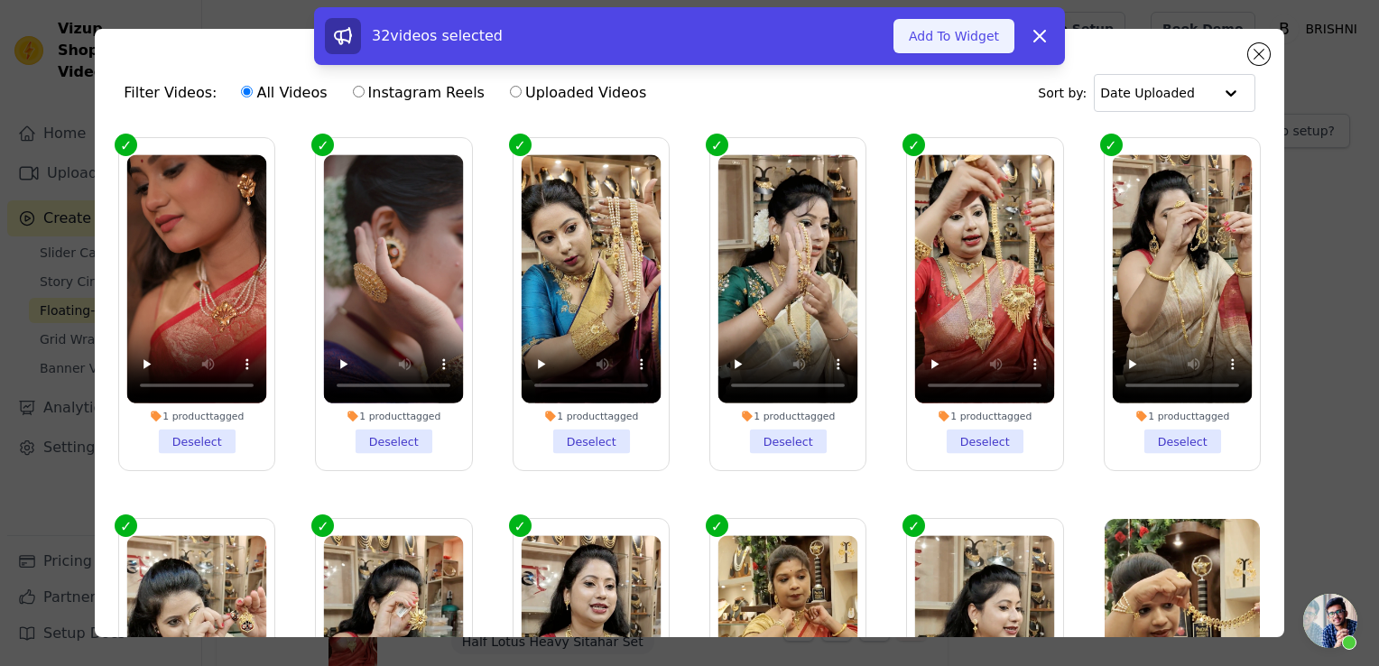
click at [978, 39] on button "Add To Widget" at bounding box center [953, 36] width 121 height 34
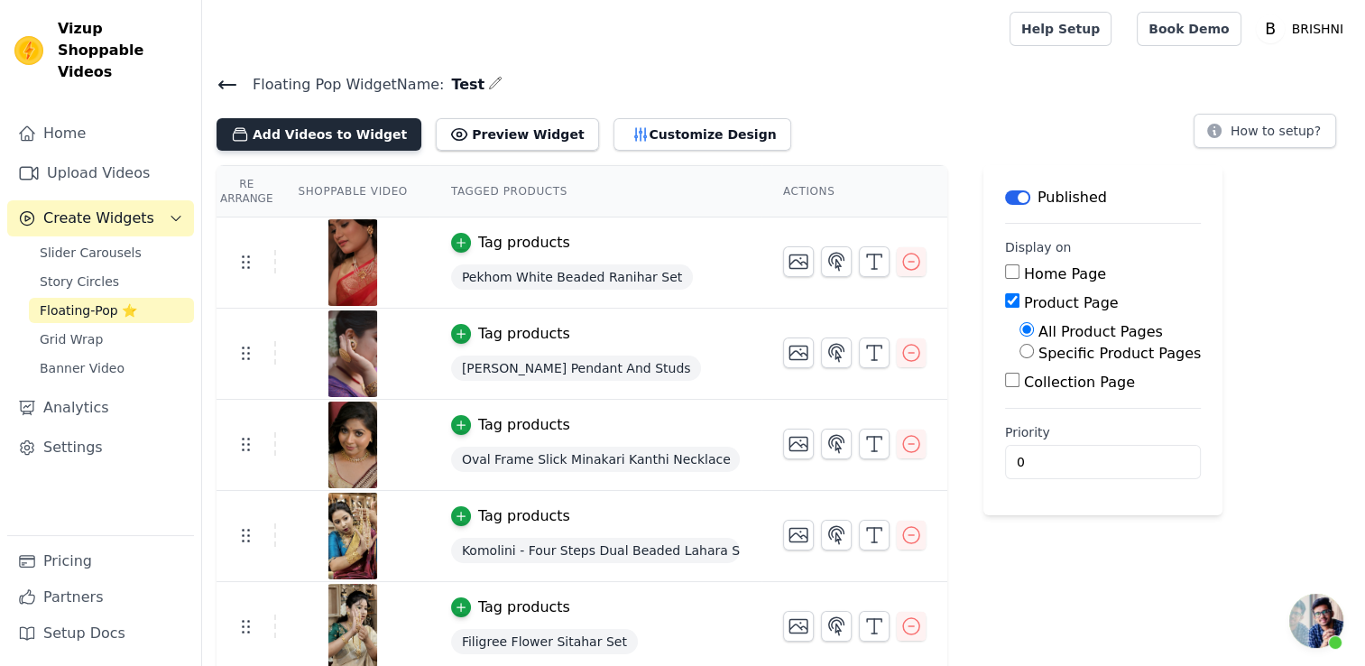
click at [337, 135] on button "Add Videos to Widget" at bounding box center [319, 134] width 205 height 32
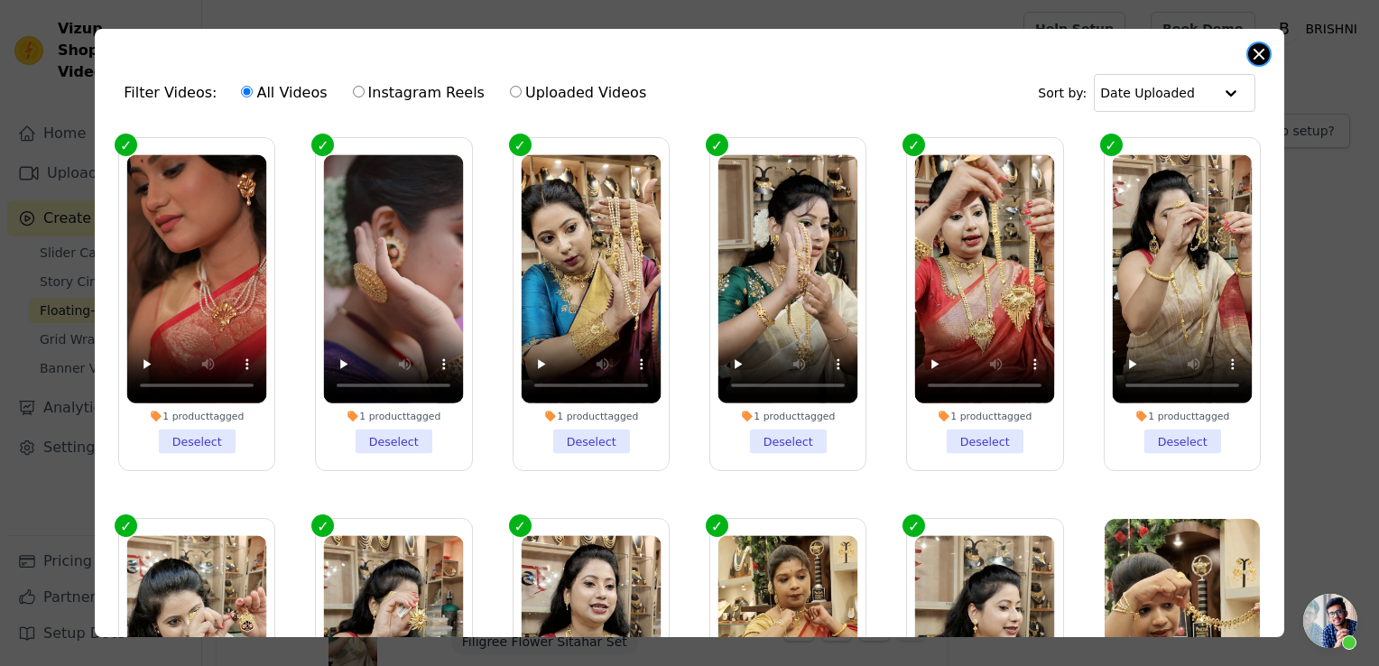
click at [1253, 55] on button "Close modal" at bounding box center [1259, 54] width 22 height 22
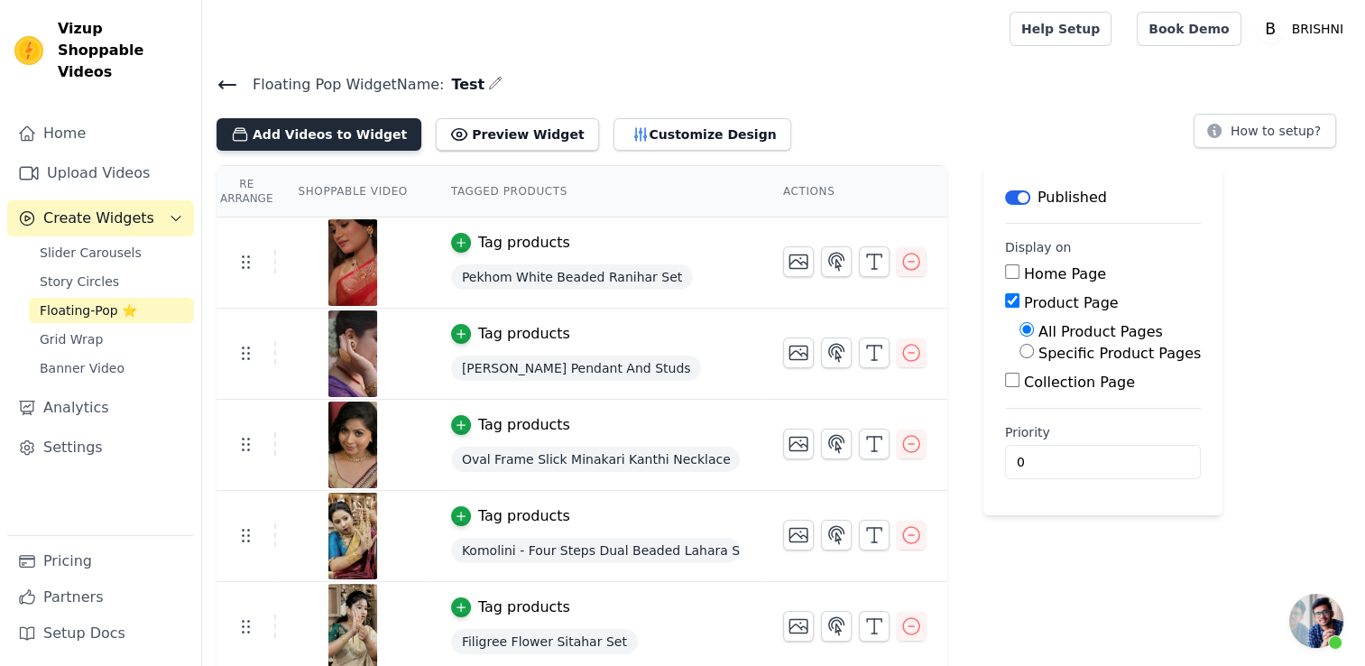
click at [296, 139] on button "Add Videos to Widget" at bounding box center [319, 134] width 205 height 32
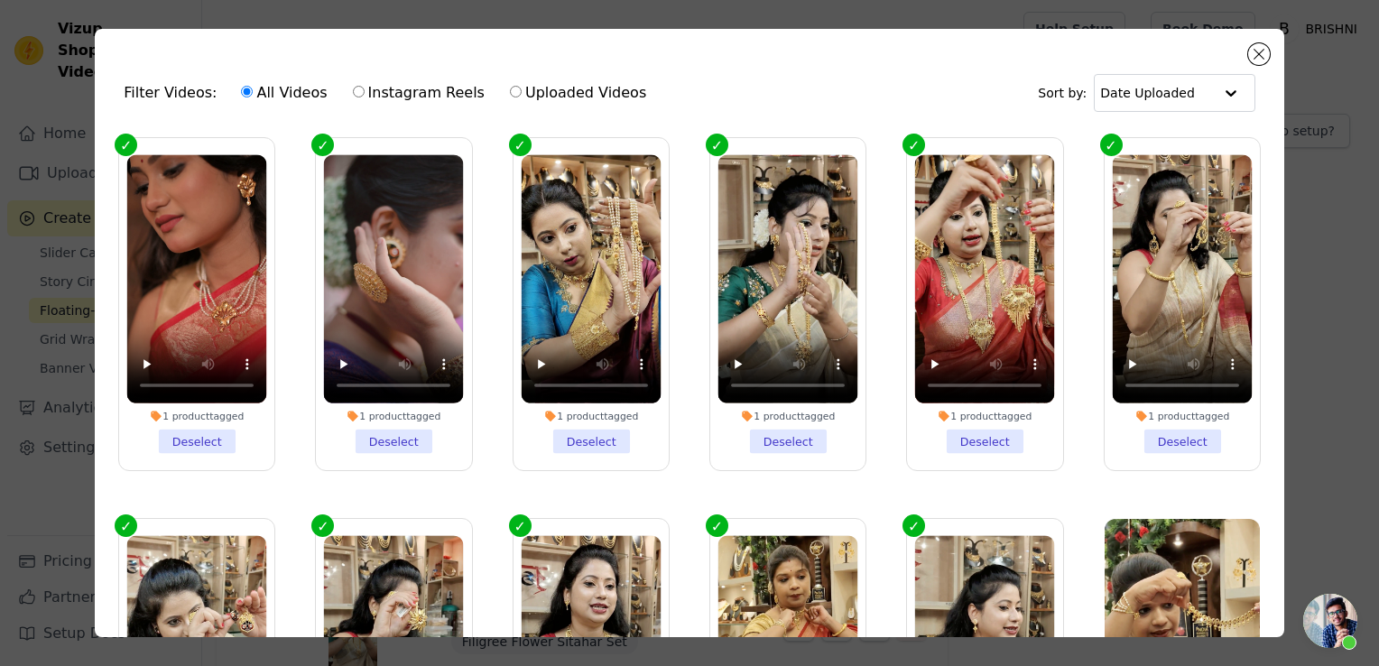
click at [763, 19] on div "Filter Videos: All Videos Instagram Reels Uploaded Videos Sort by: Date Uploade…" at bounding box center [689, 333] width 1321 height 666
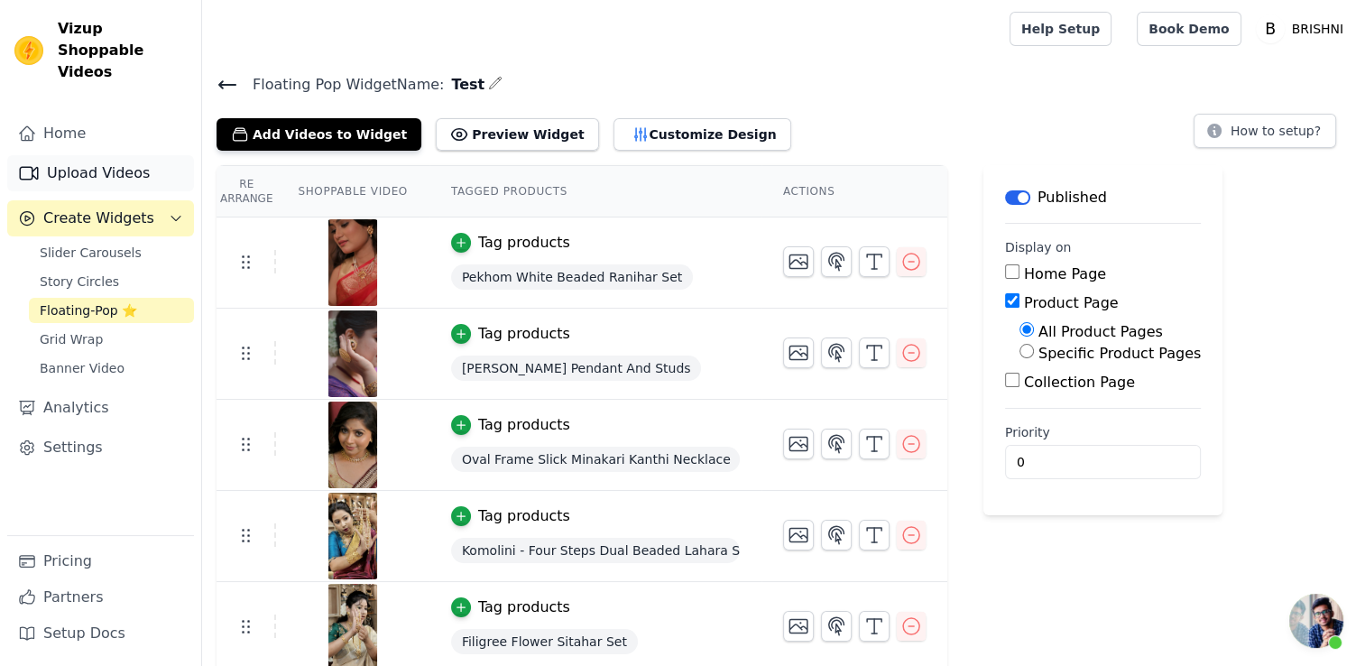
click at [79, 155] on link "Upload Videos" at bounding box center [100, 173] width 187 height 36
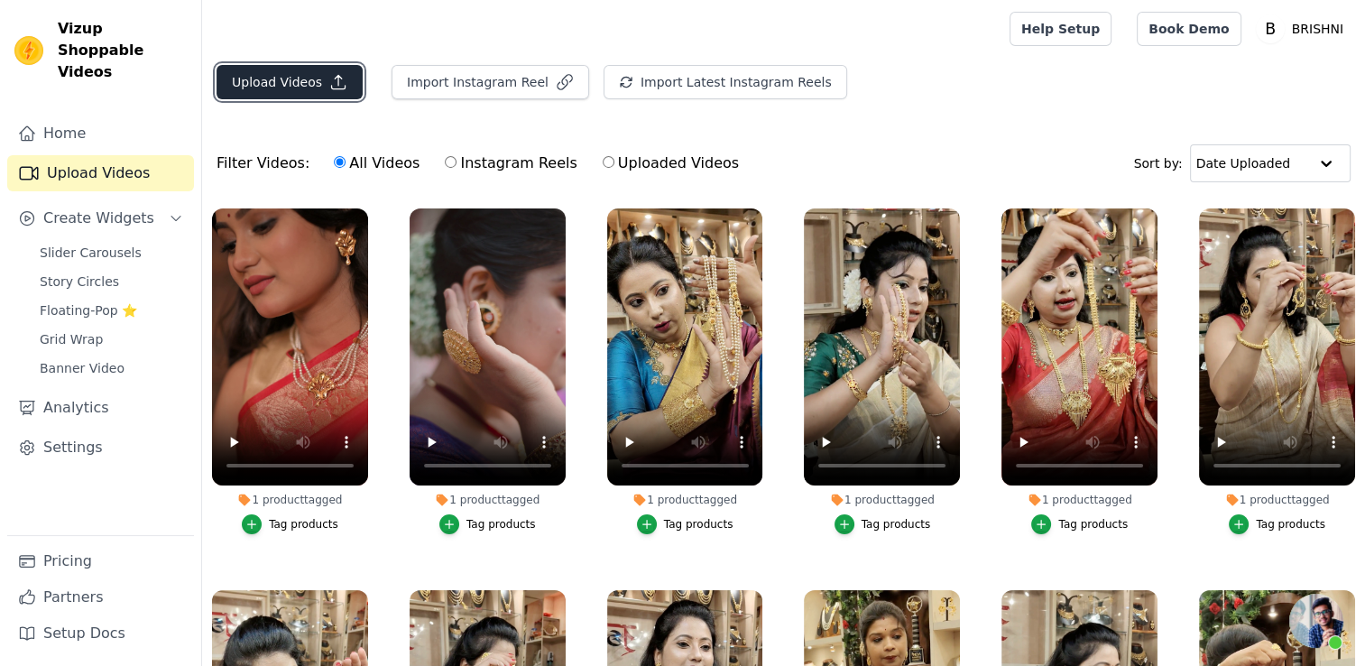
click at [316, 94] on button "Upload Videos" at bounding box center [290, 82] width 146 height 34
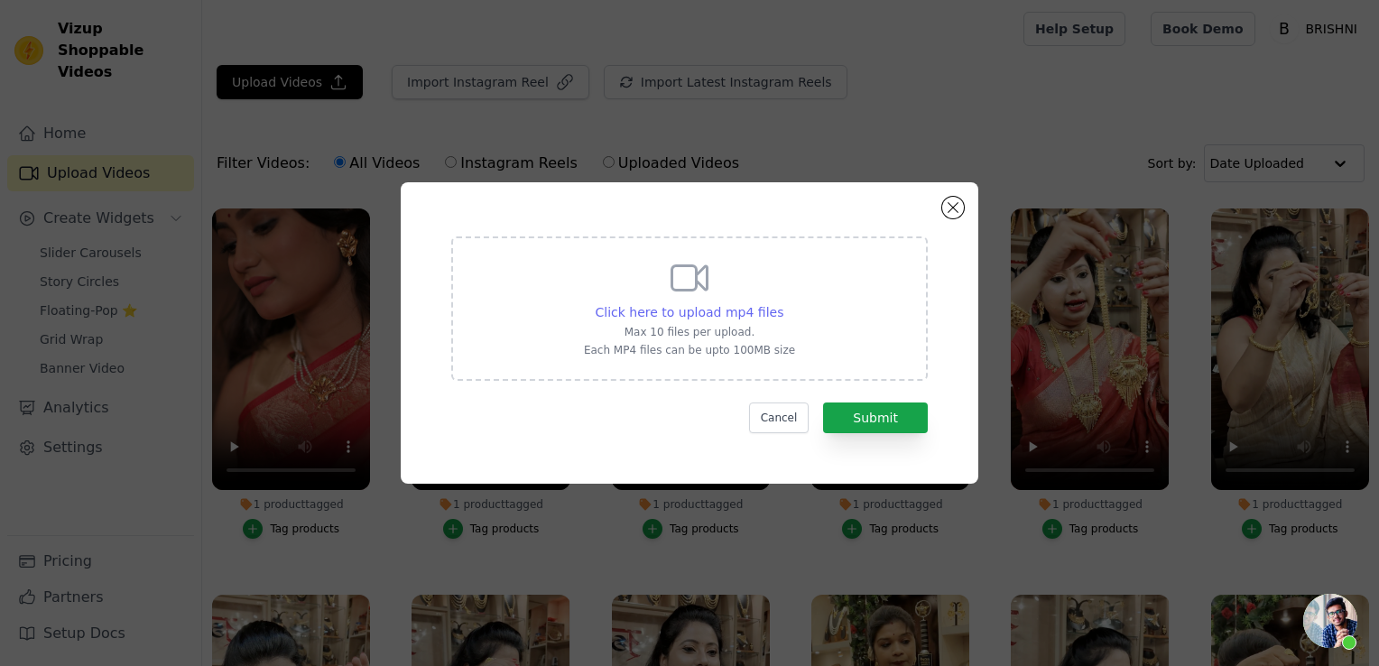
click at [664, 305] on span "Click here to upload mp4 files" at bounding box center [689, 312] width 189 height 14
click at [782, 303] on input "Click here to upload mp4 files Max 10 files per upload. Each MP4 files can be u…" at bounding box center [782, 302] width 1 height 1
type input "C:\fakepath\IMG_5618 (1).MP4"
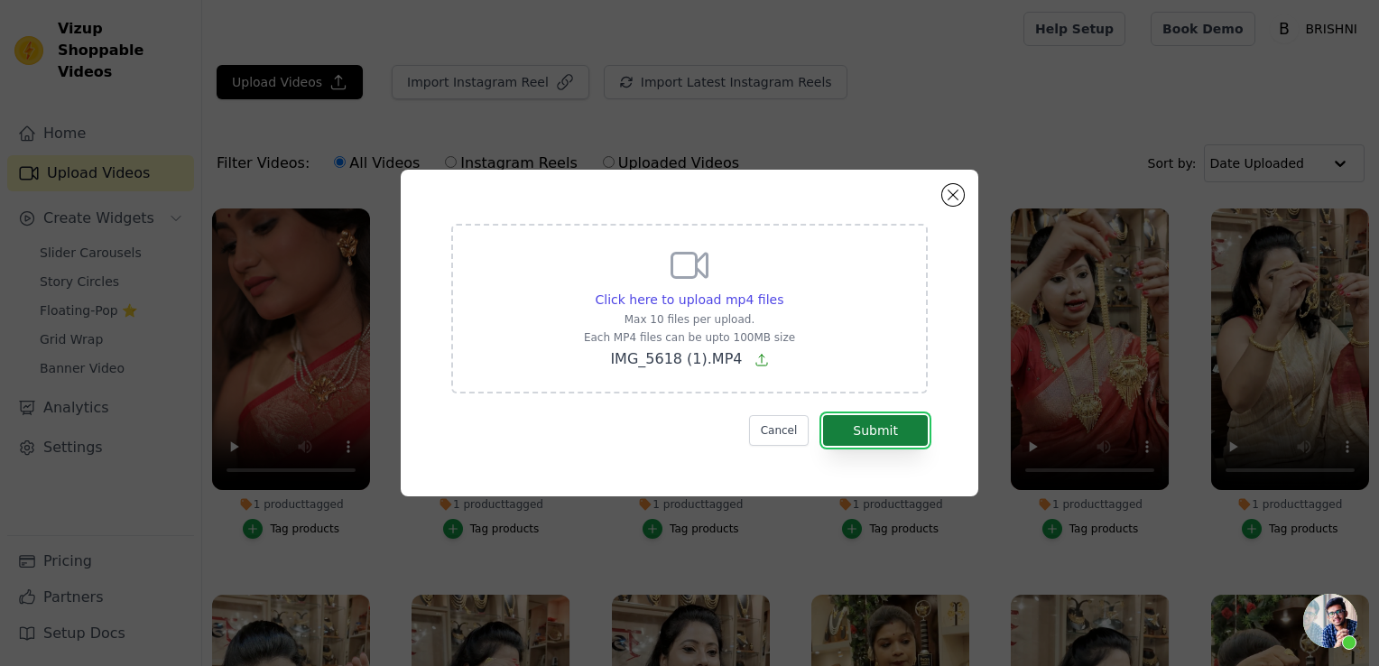
click at [906, 437] on button "Submit" at bounding box center [875, 430] width 105 height 31
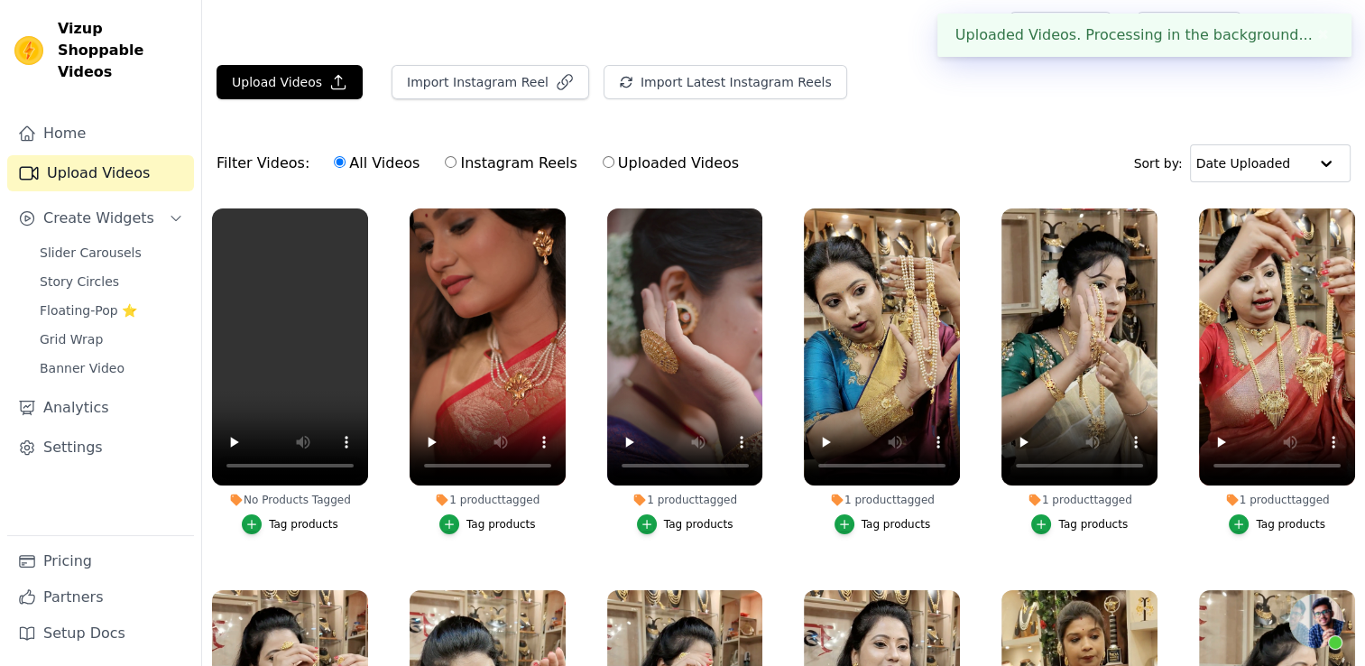
click at [327, 526] on div "Tag products" at bounding box center [303, 524] width 69 height 14
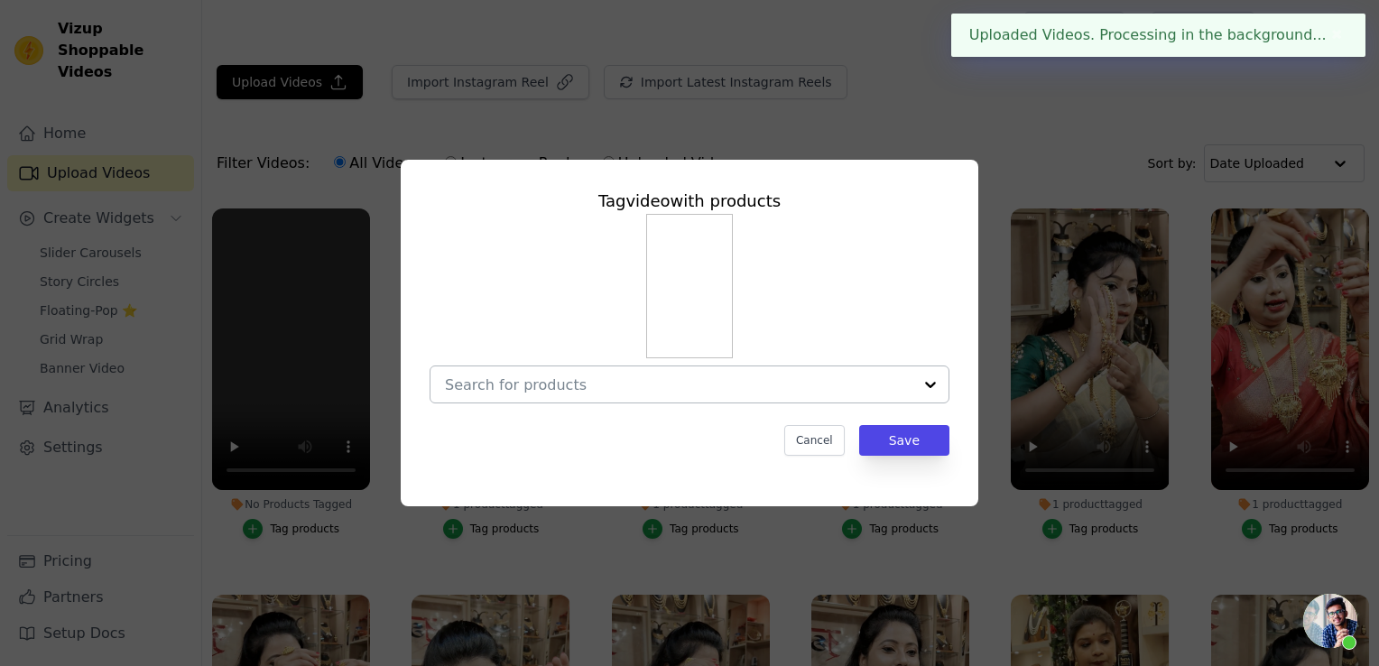
click at [569, 395] on div at bounding box center [678, 384] width 467 height 36
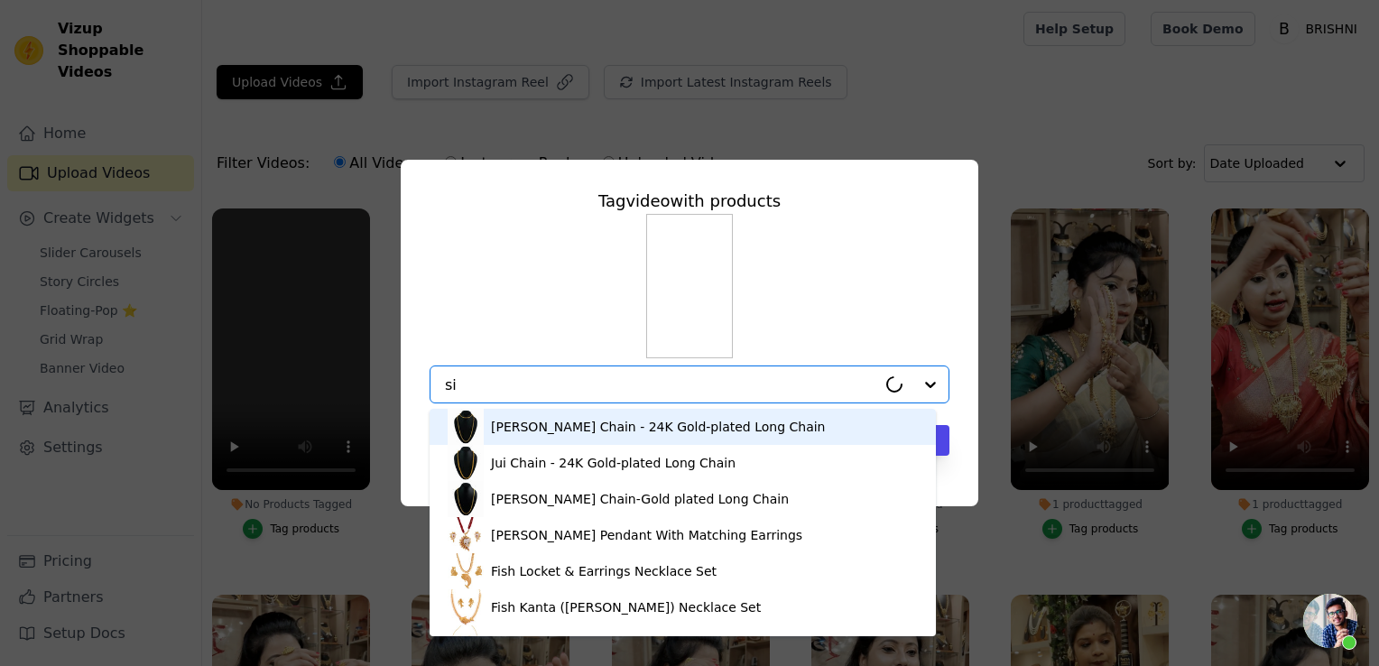
type input "sin"
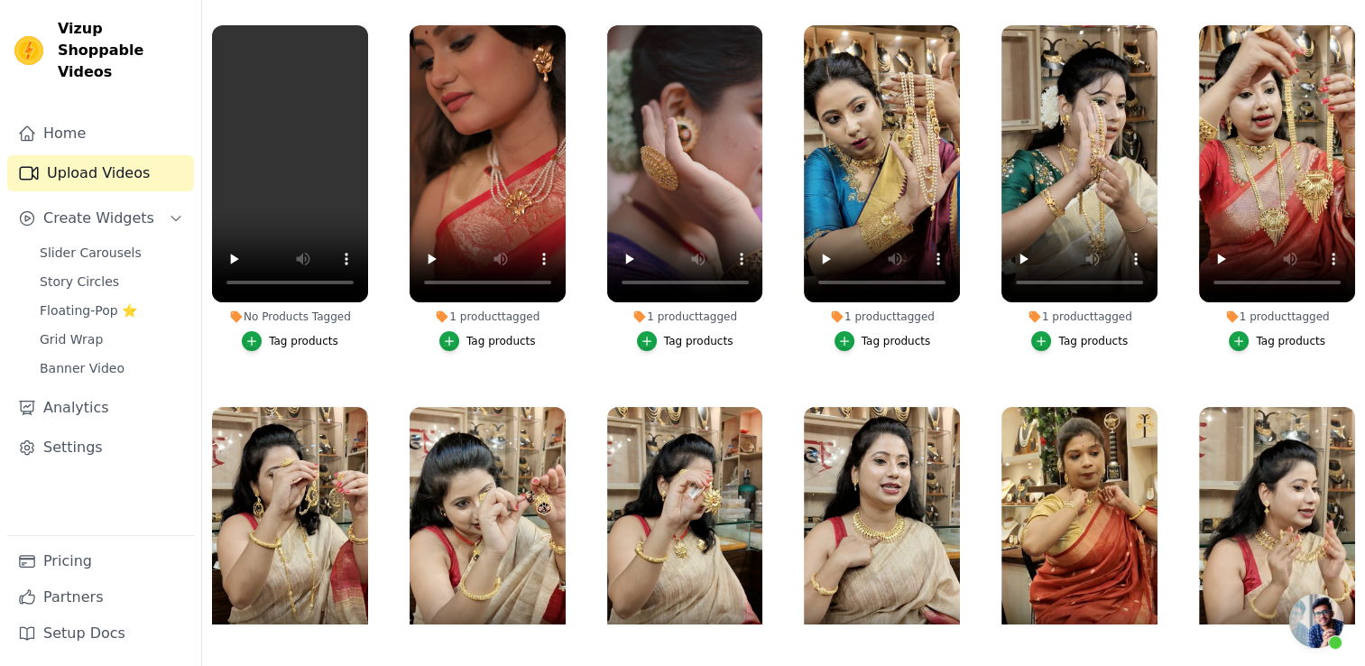
scroll to position [1083, 0]
click at [293, 339] on div "Tag products" at bounding box center [303, 341] width 69 height 14
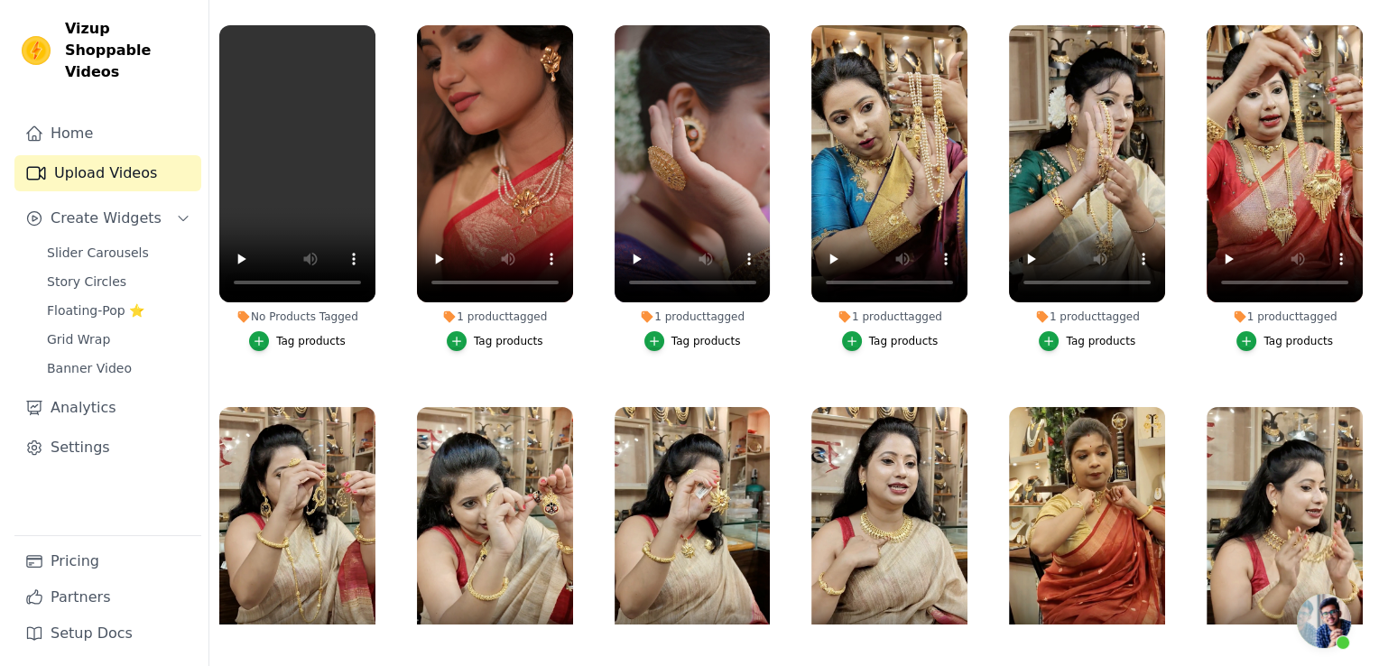
scroll to position [0, 0]
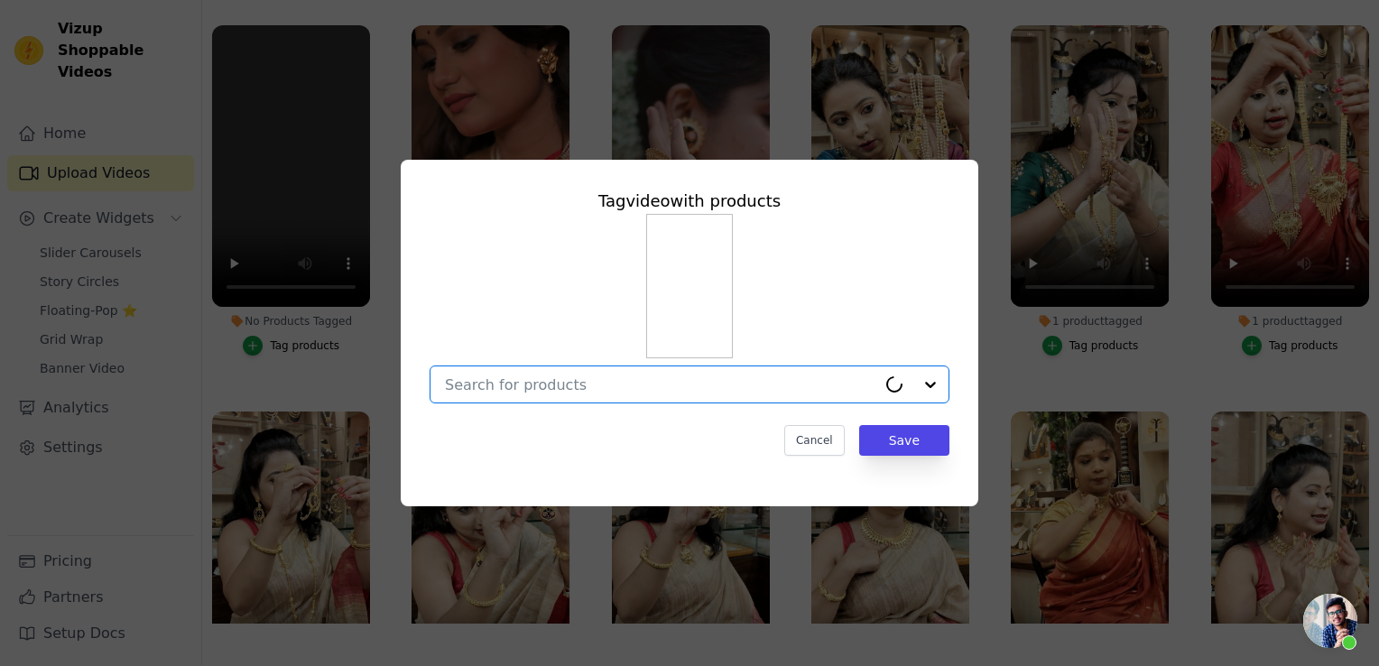
click at [578, 378] on input "No Products Tagged Tag video with products Option undefined, selected. Select i…" at bounding box center [660, 384] width 431 height 17
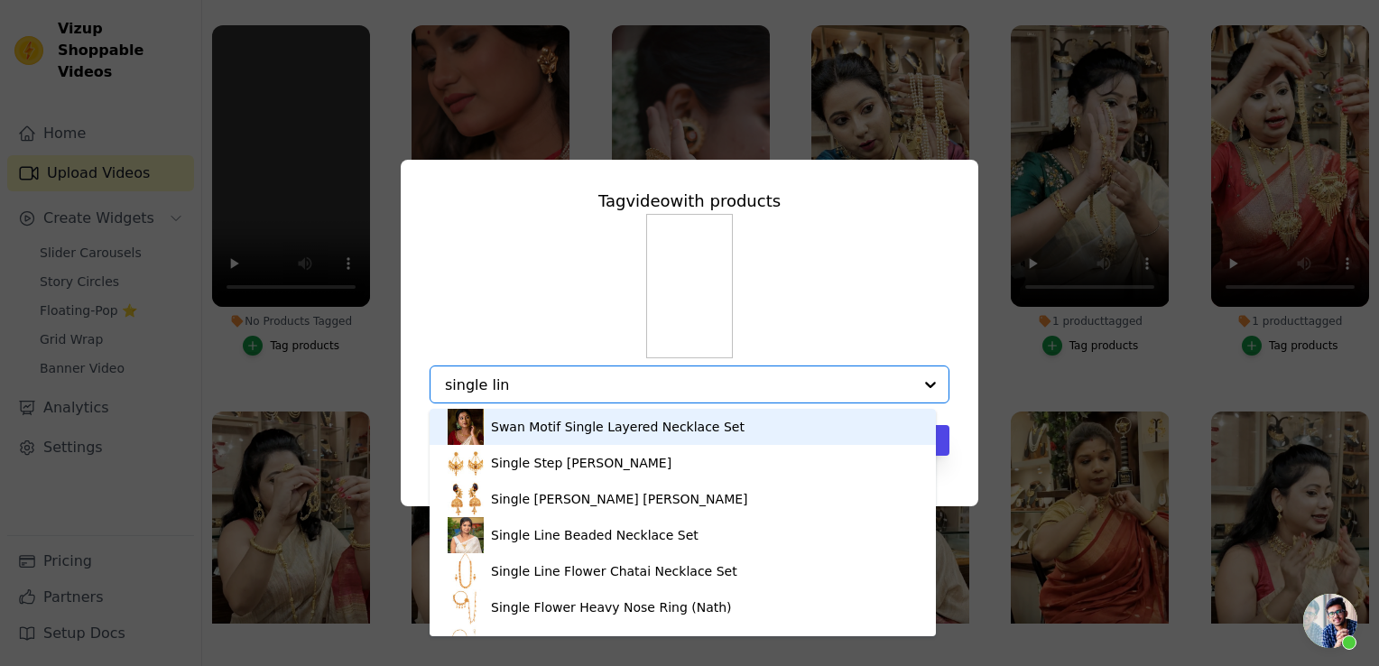
type input "single line"
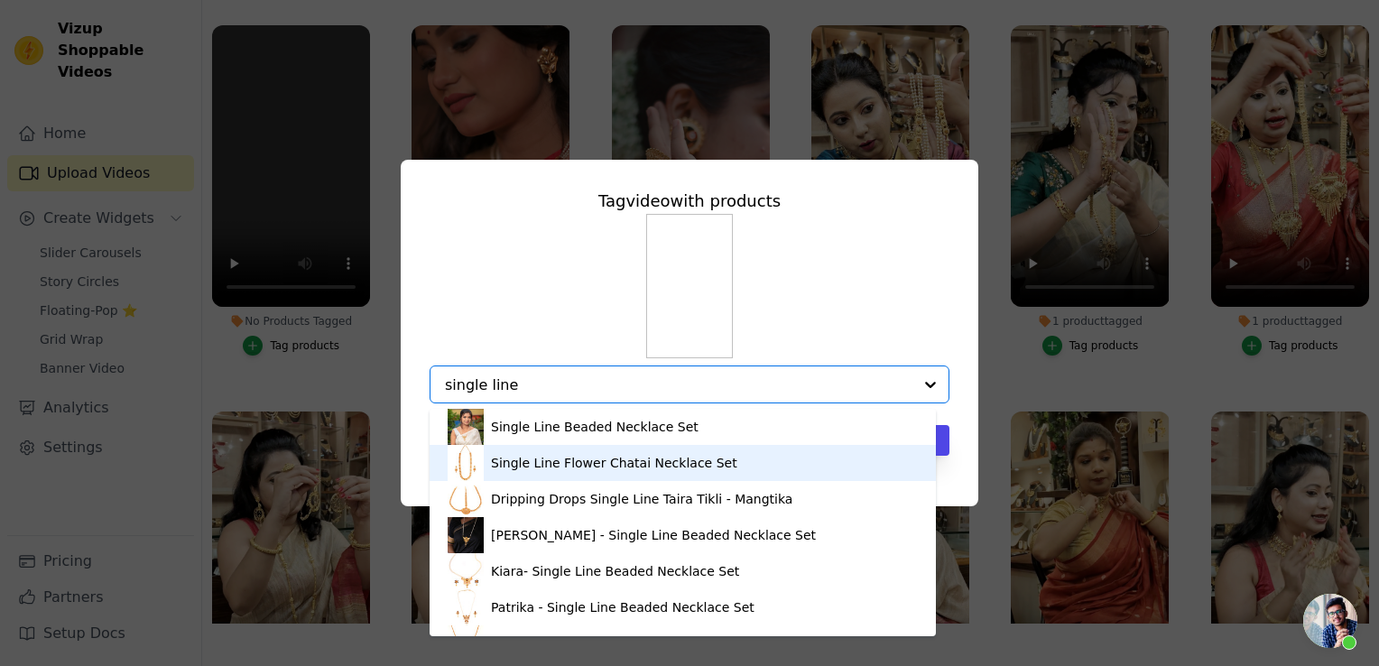
click at [574, 463] on div "Single Line Flower Chatai Necklace Set" at bounding box center [614, 463] width 246 height 18
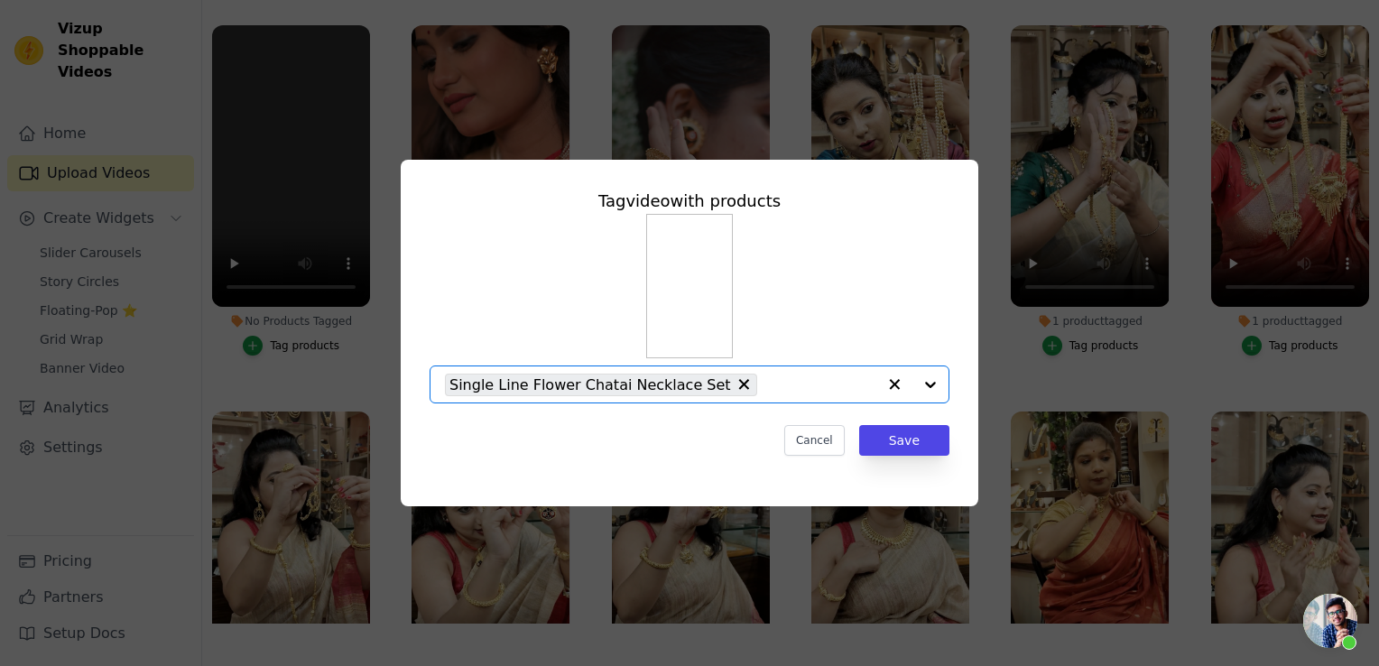
paste input "Mina Flower Filigree Mantasha"
type input "Mina Flower Filigree Mantasha"
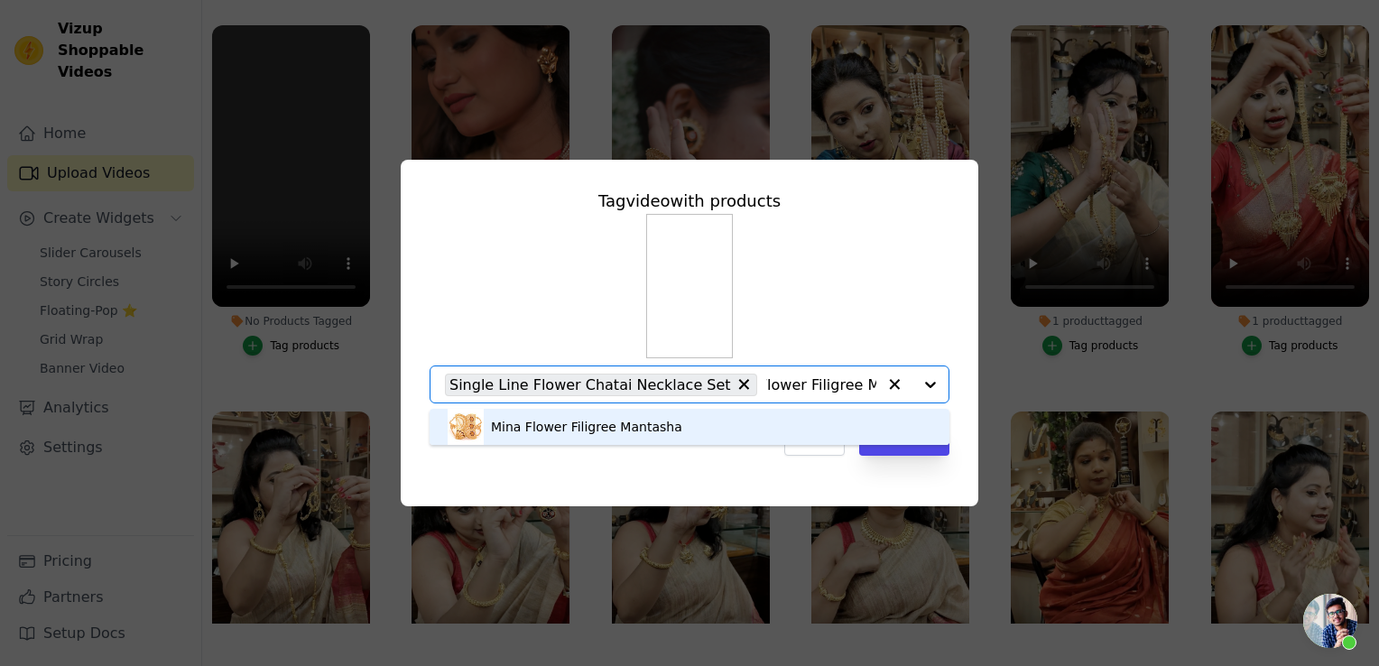
click at [764, 424] on div "Mina Flower Filigree Mantasha" at bounding box center [690, 427] width 484 height 36
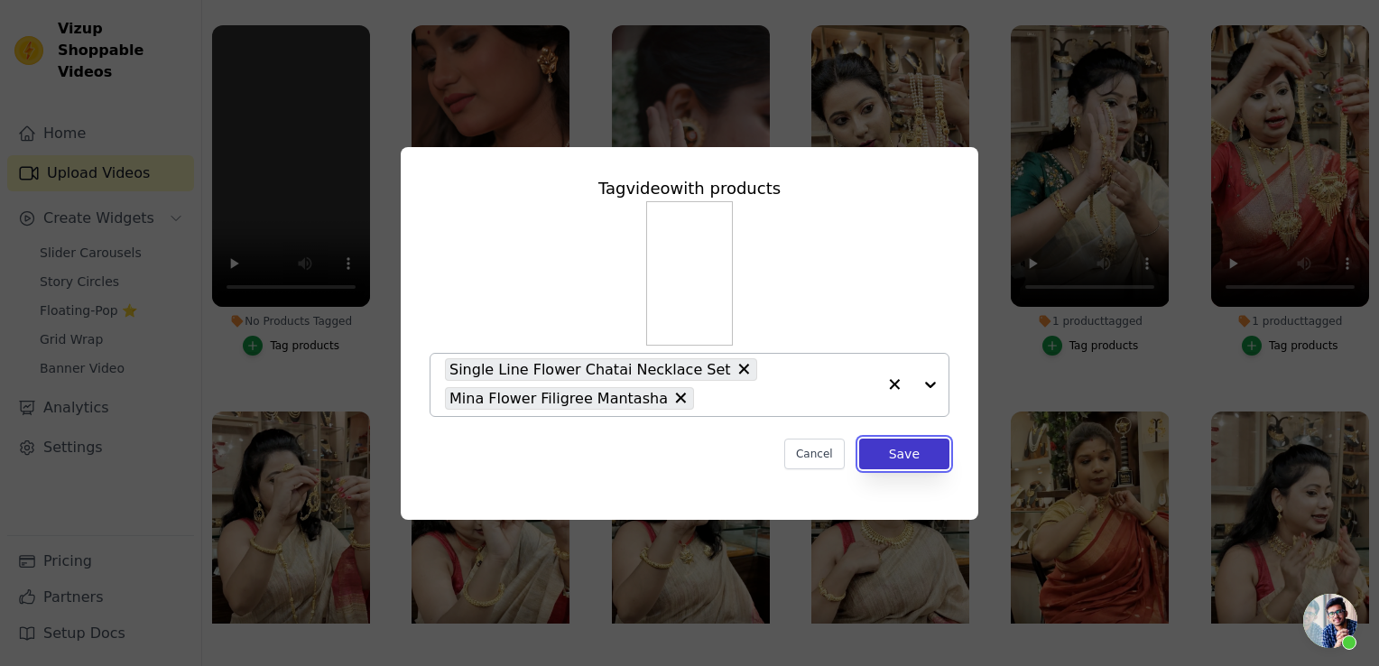
click at [900, 455] on button "Save" at bounding box center [904, 453] width 90 height 31
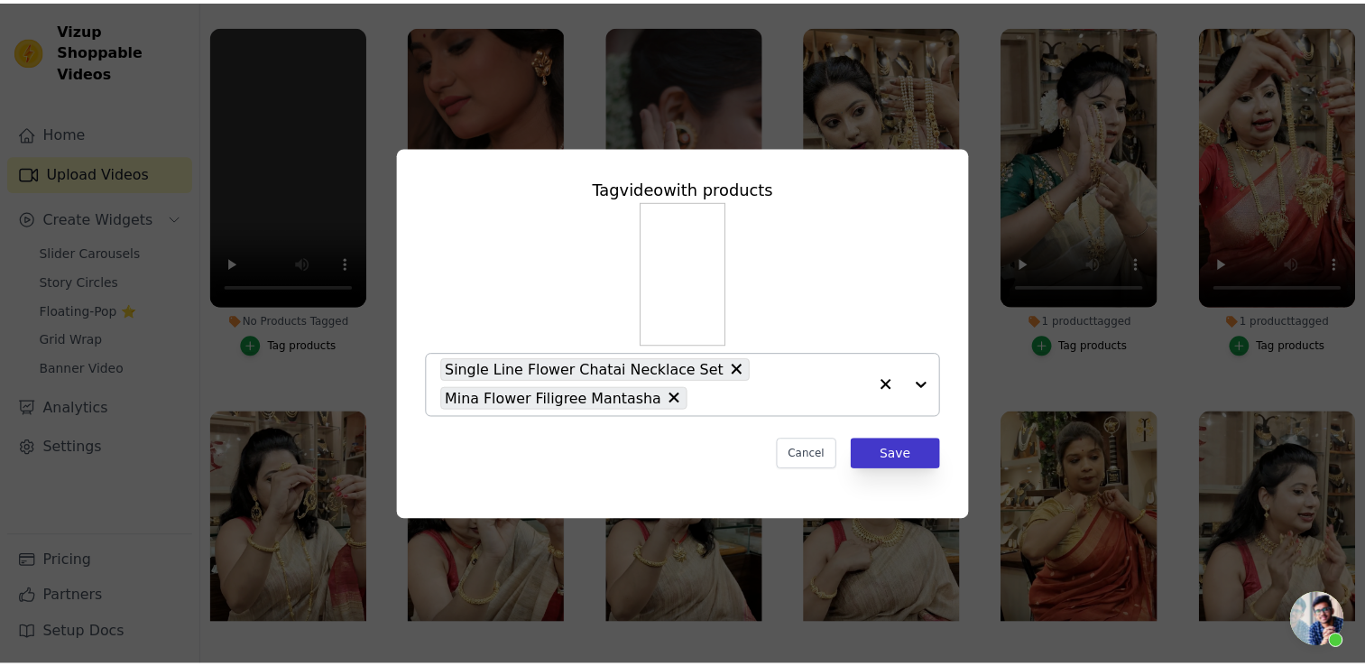
scroll to position [183, 0]
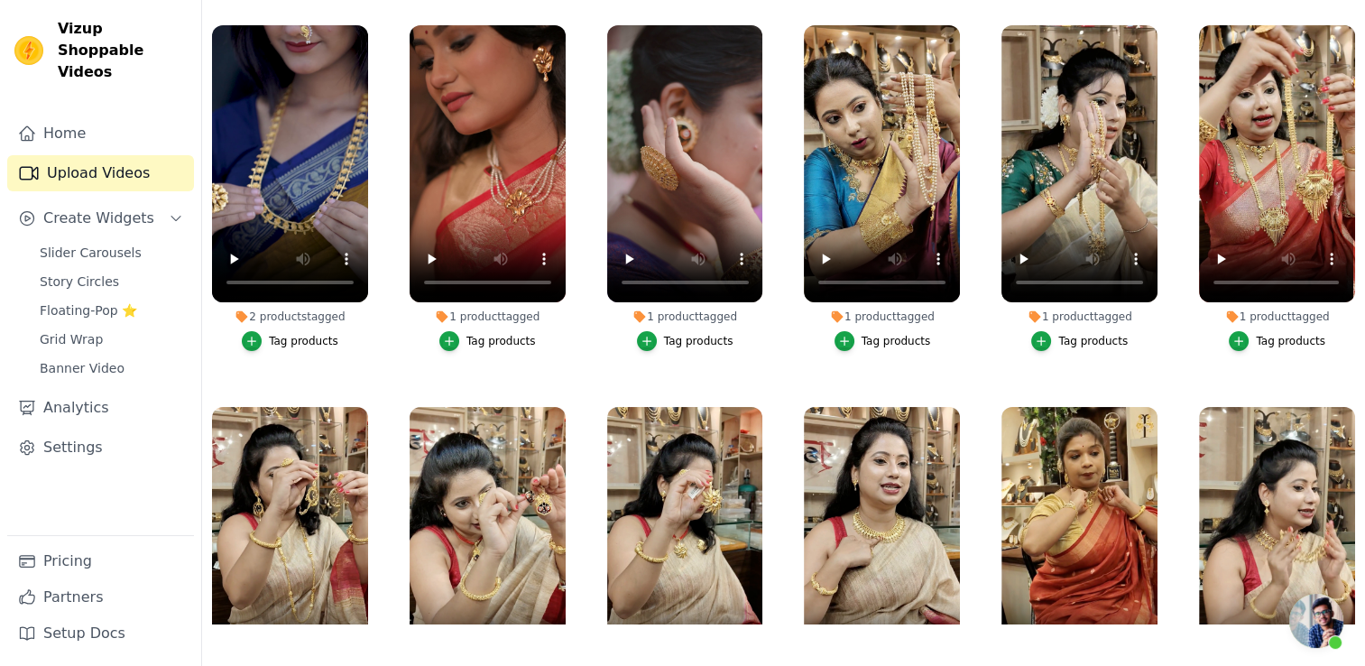
click at [285, 339] on div "Tag products" at bounding box center [303, 341] width 69 height 14
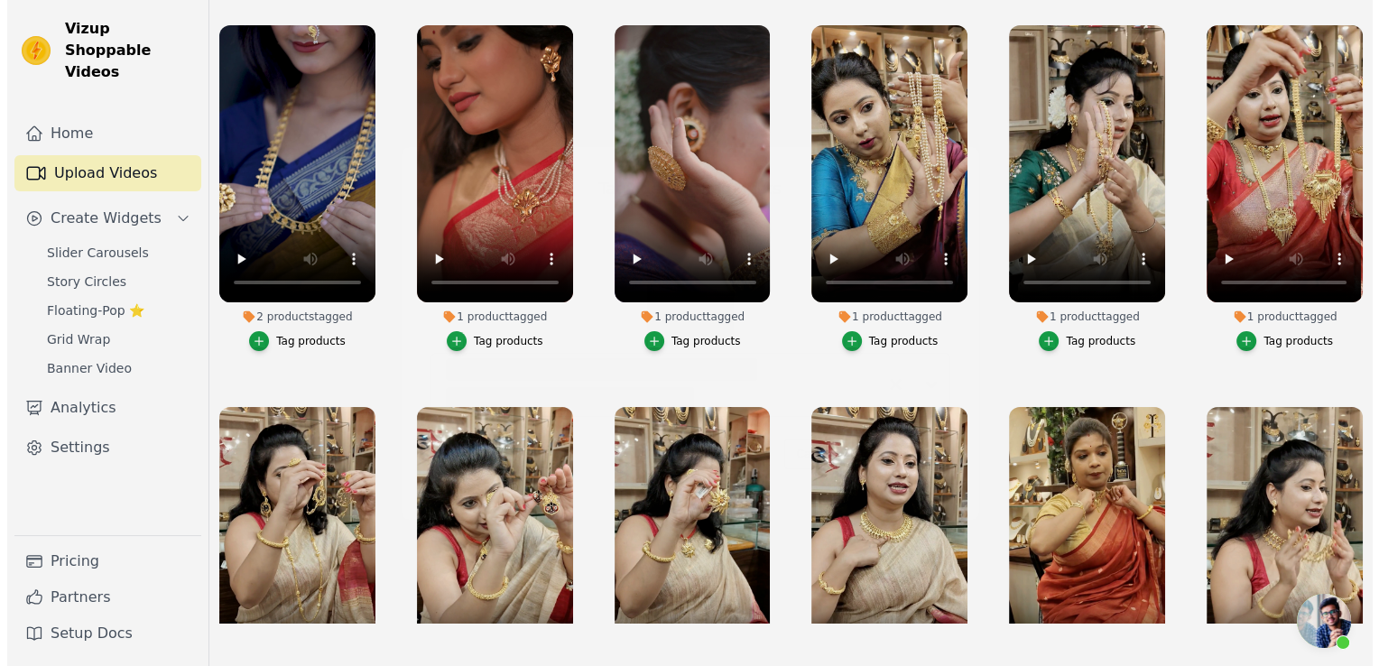
scroll to position [0, 0]
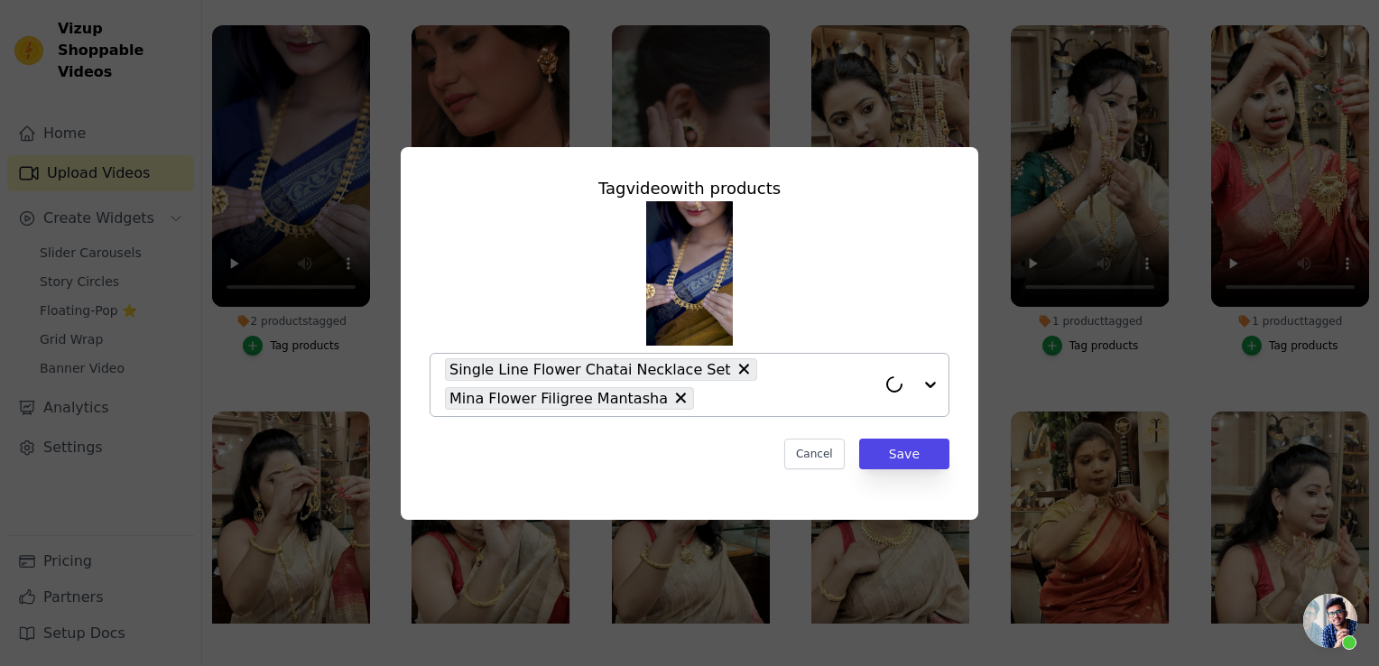
click at [732, 400] on input "2 products tagged Tag video with products Single Line Flower Chatai Necklace Se…" at bounding box center [789, 398] width 173 height 17
paste input "[PERSON_NAME]-Finger Ring"
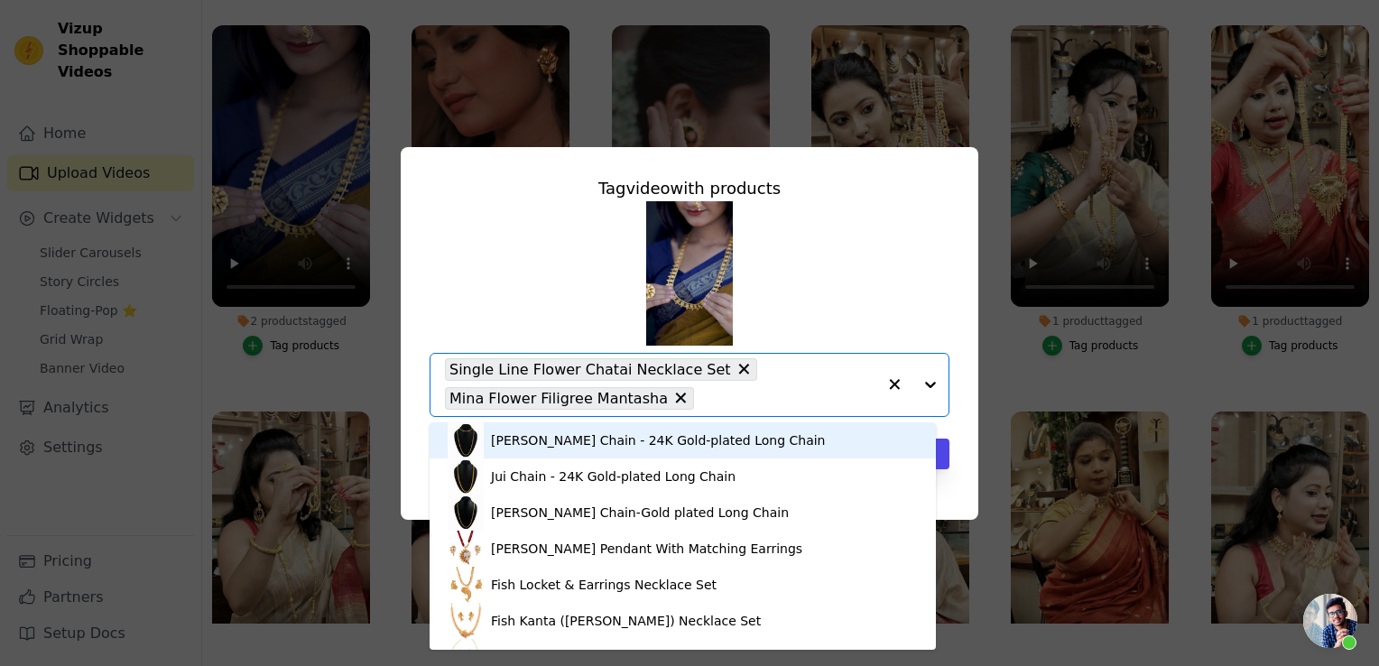
type input "[PERSON_NAME]-Finger Ring"
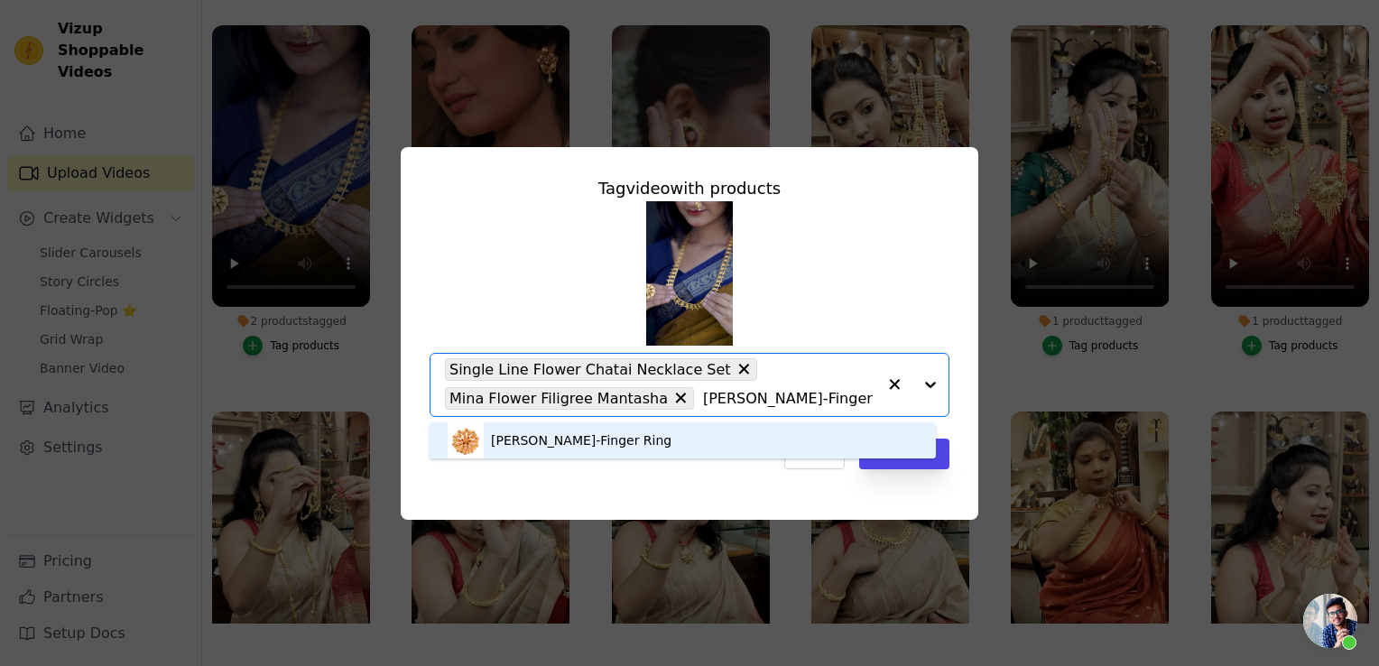
click at [715, 441] on div "[PERSON_NAME]-Finger Ring" at bounding box center [683, 440] width 470 height 36
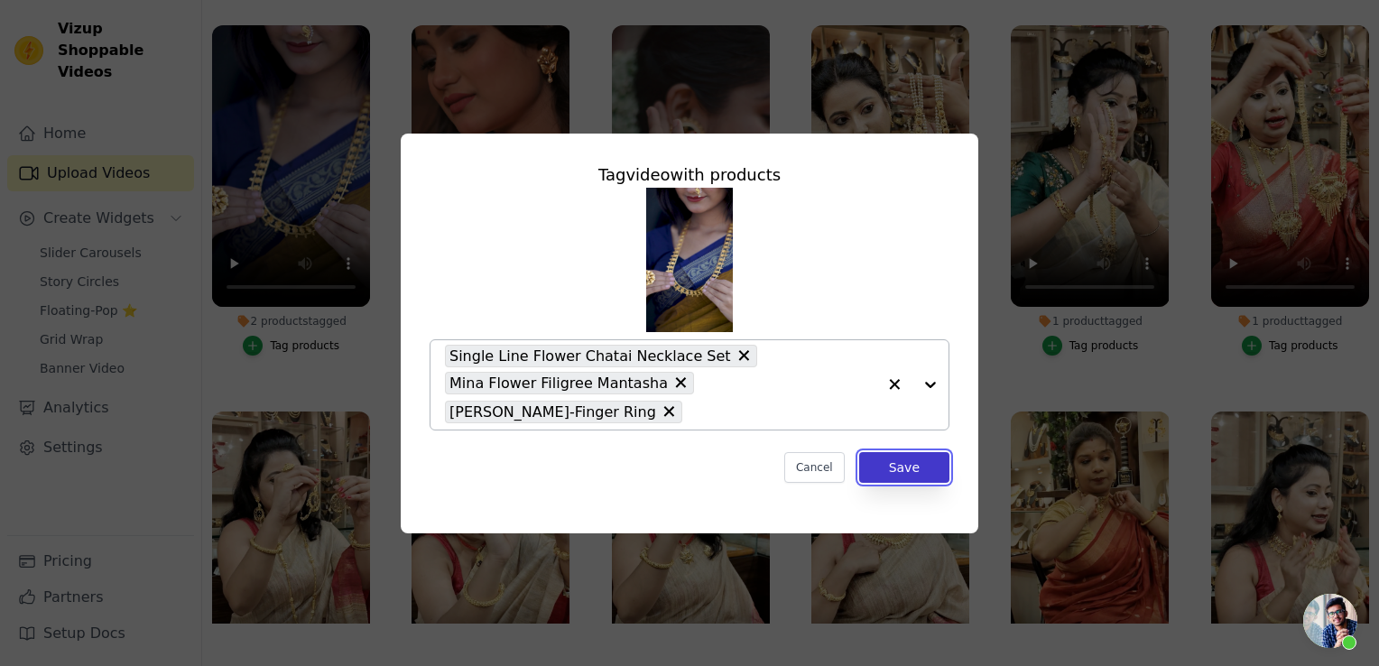
click at [917, 467] on button "Save" at bounding box center [904, 467] width 90 height 31
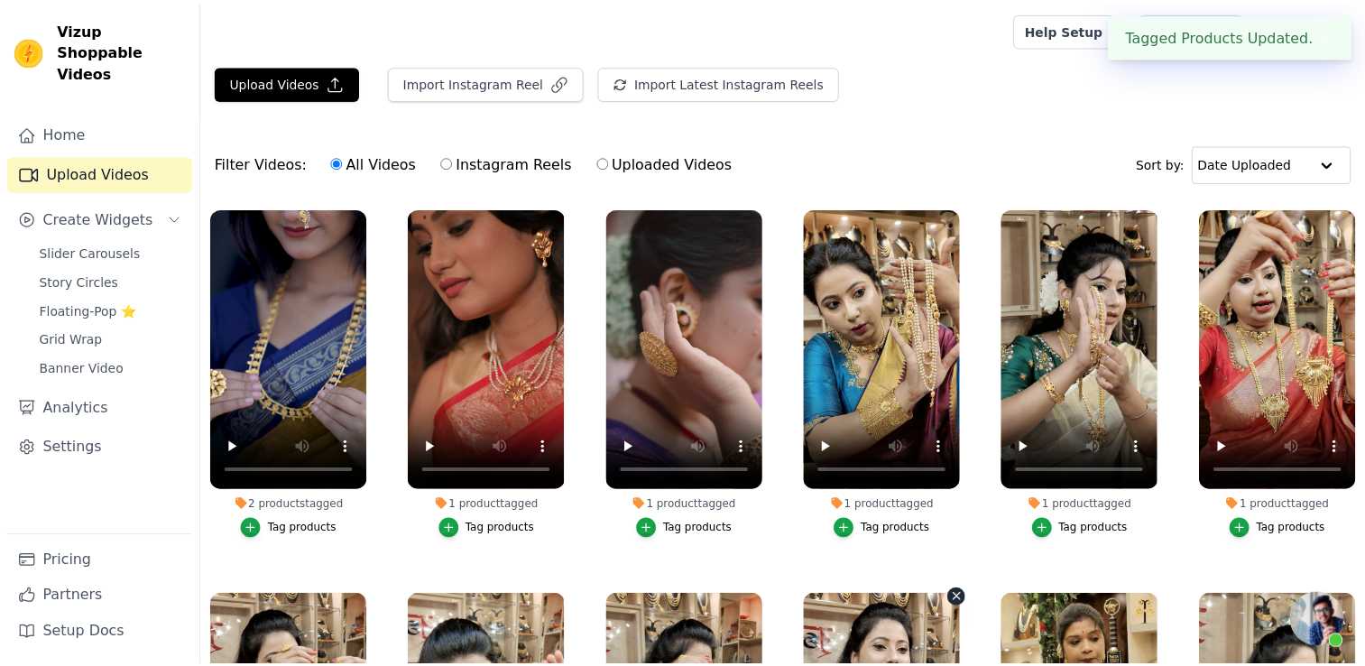
scroll to position [183, 0]
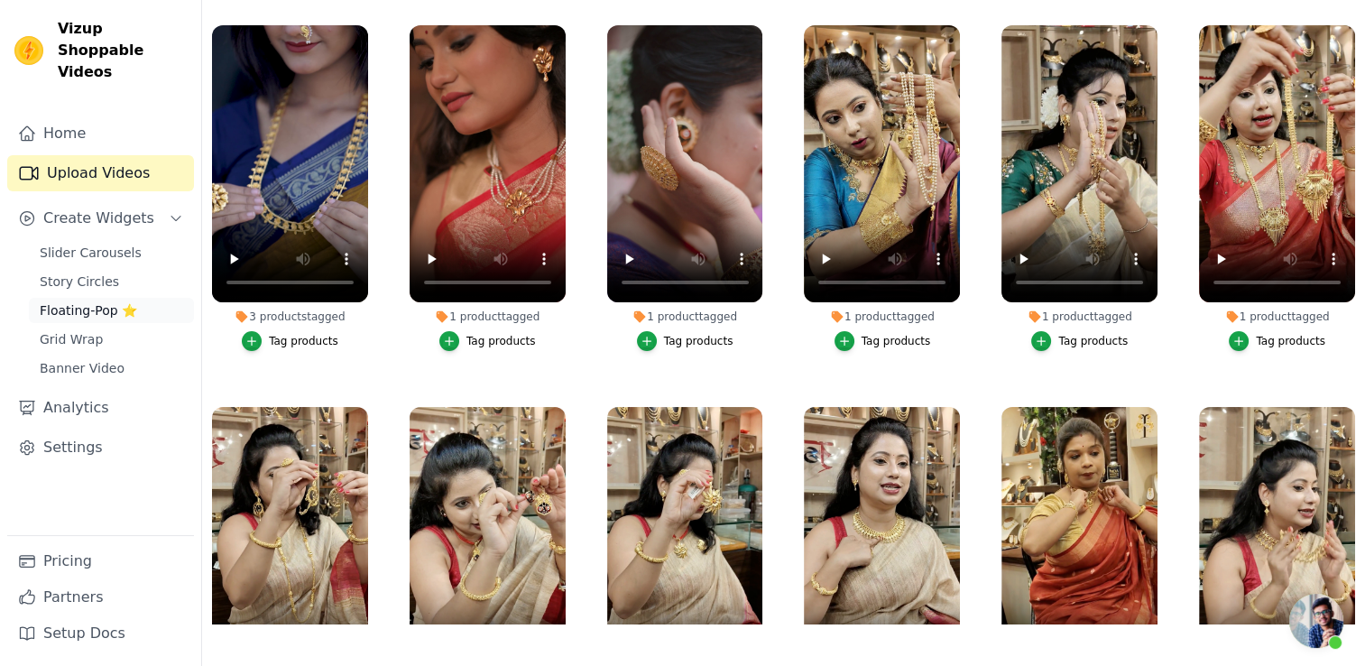
click at [117, 301] on span "Floating-Pop ⭐" at bounding box center [88, 310] width 97 height 18
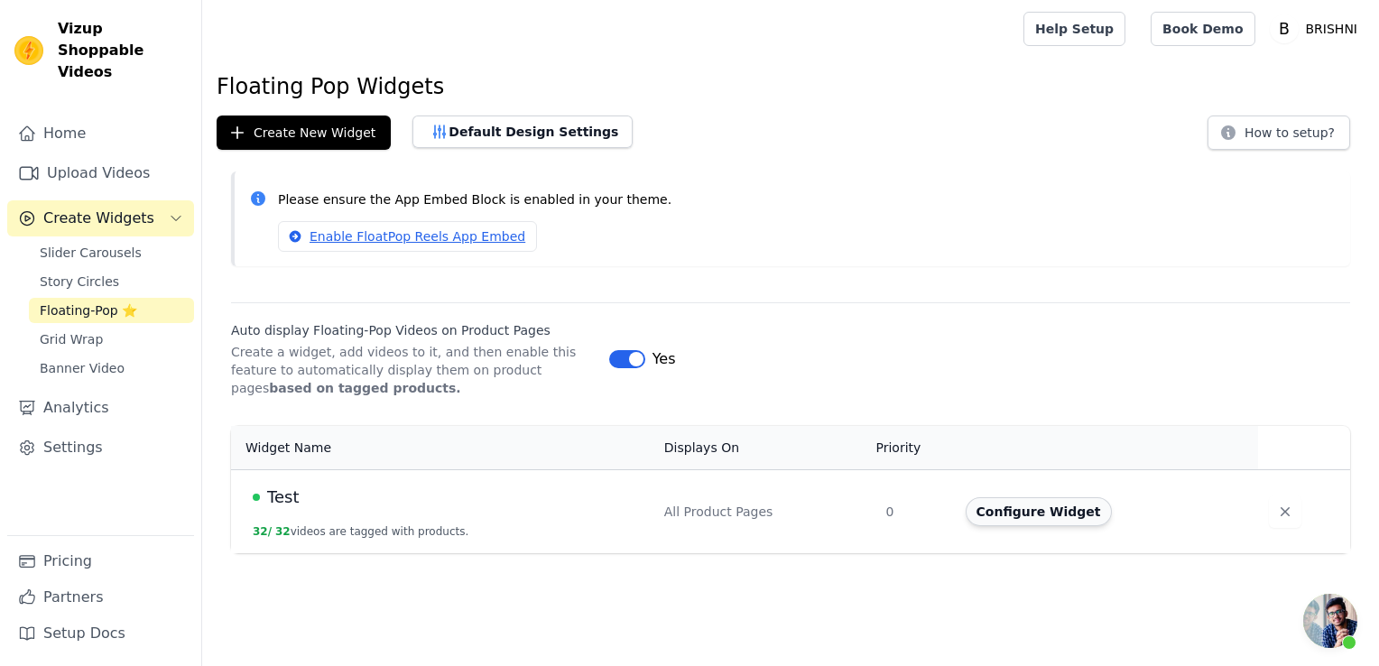
click at [1016, 500] on button "Configure Widget" at bounding box center [1038, 511] width 146 height 29
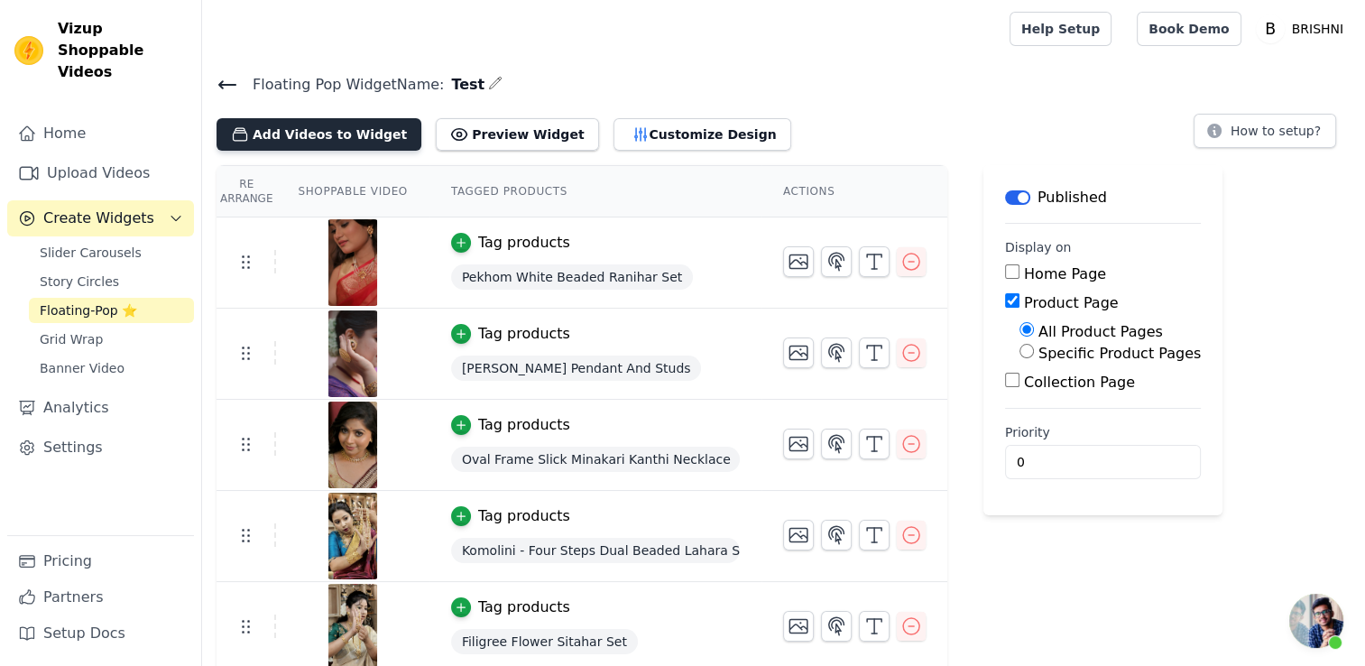
click at [336, 144] on button "Add Videos to Widget" at bounding box center [319, 134] width 205 height 32
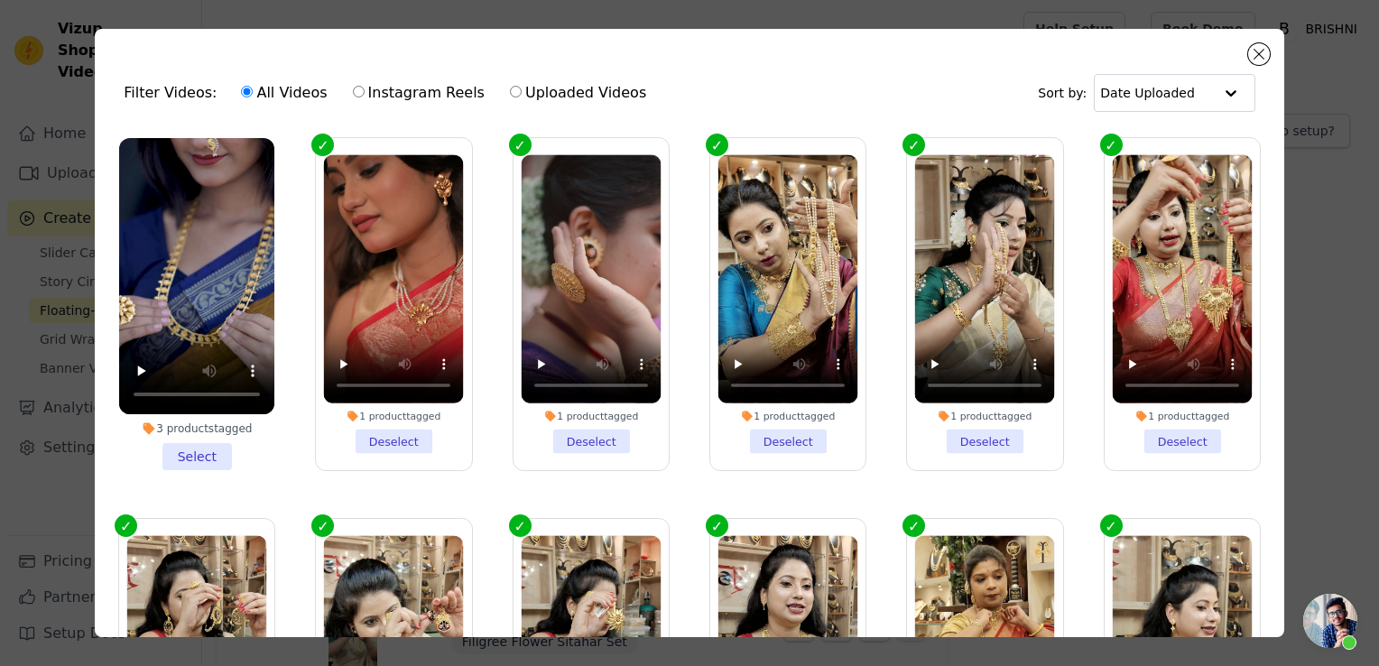
click at [191, 453] on li "3 products tagged Select" at bounding box center [196, 304] width 155 height 332
click at [0, 0] on input "3 products tagged Select" at bounding box center [0, 0] width 0 height 0
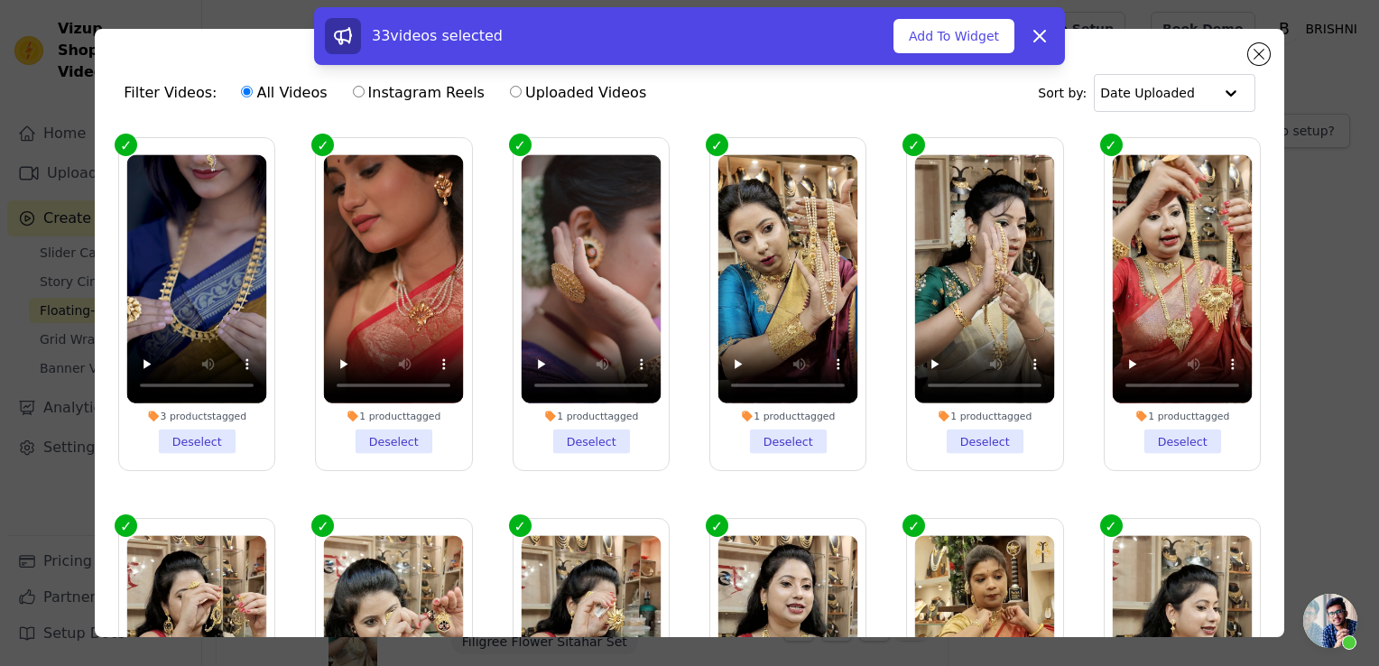
click at [925, 56] on div "33 videos selected Add To Widget Dismiss" at bounding box center [689, 36] width 751 height 58
click at [928, 43] on button "Add To Widget" at bounding box center [953, 36] width 121 height 34
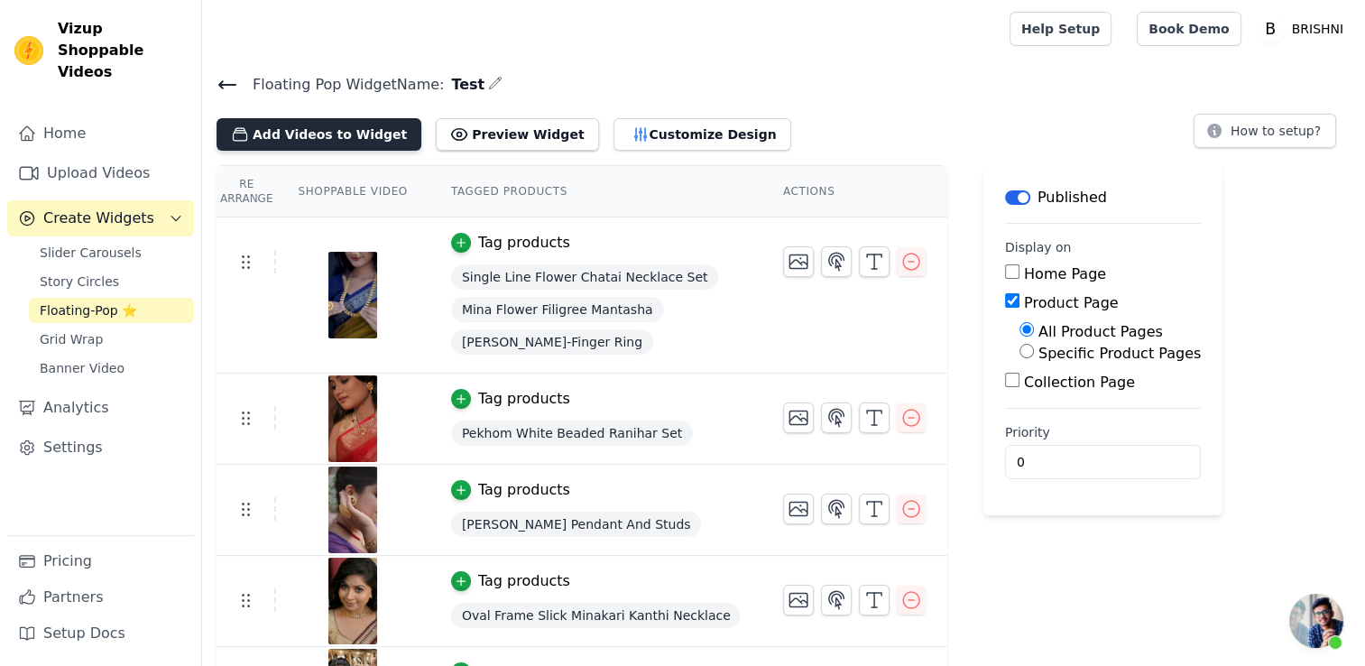
click at [346, 145] on button "Add Videos to Widget" at bounding box center [319, 134] width 205 height 32
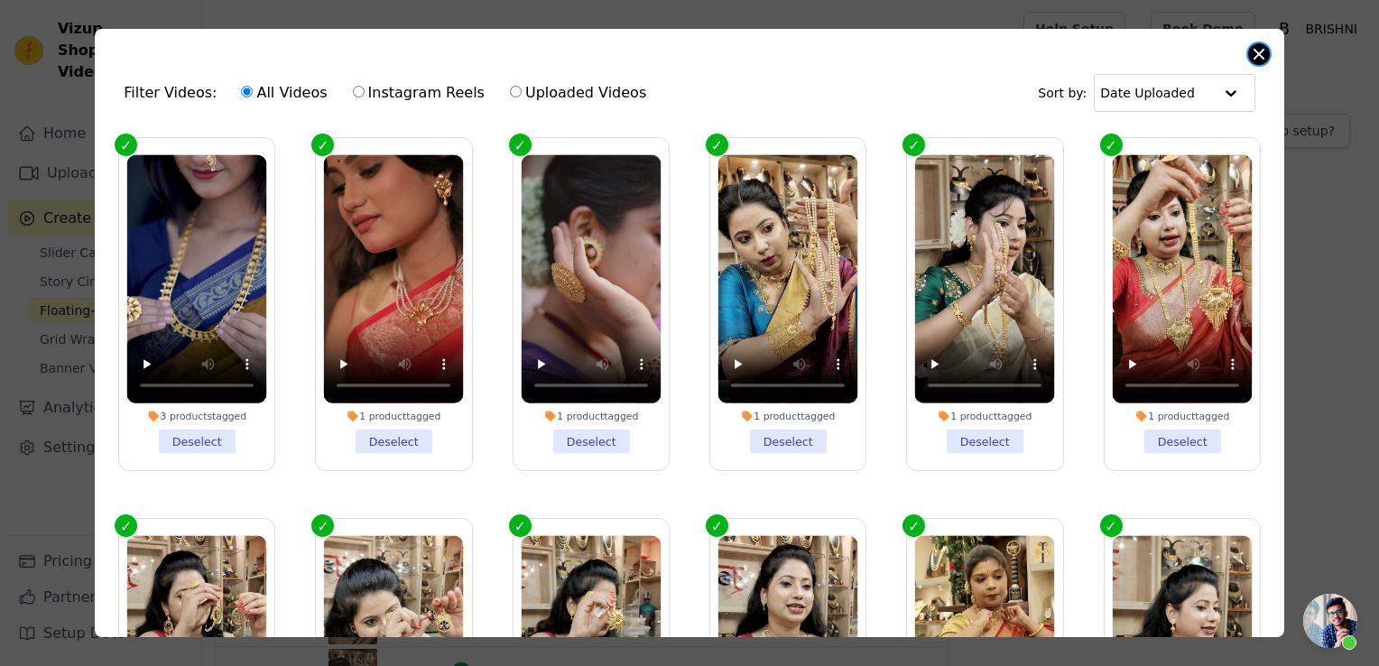
click at [1251, 61] on div "Filter Videos: All Videos Instagram Reels Uploaded Videos Sort by: Date Uploade…" at bounding box center [689, 333] width 1189 height 608
click at [1312, 192] on div "Filter Videos: All Videos Instagram Reels Uploaded Videos Sort by: Date Uploade…" at bounding box center [689, 333] width 1321 height 666
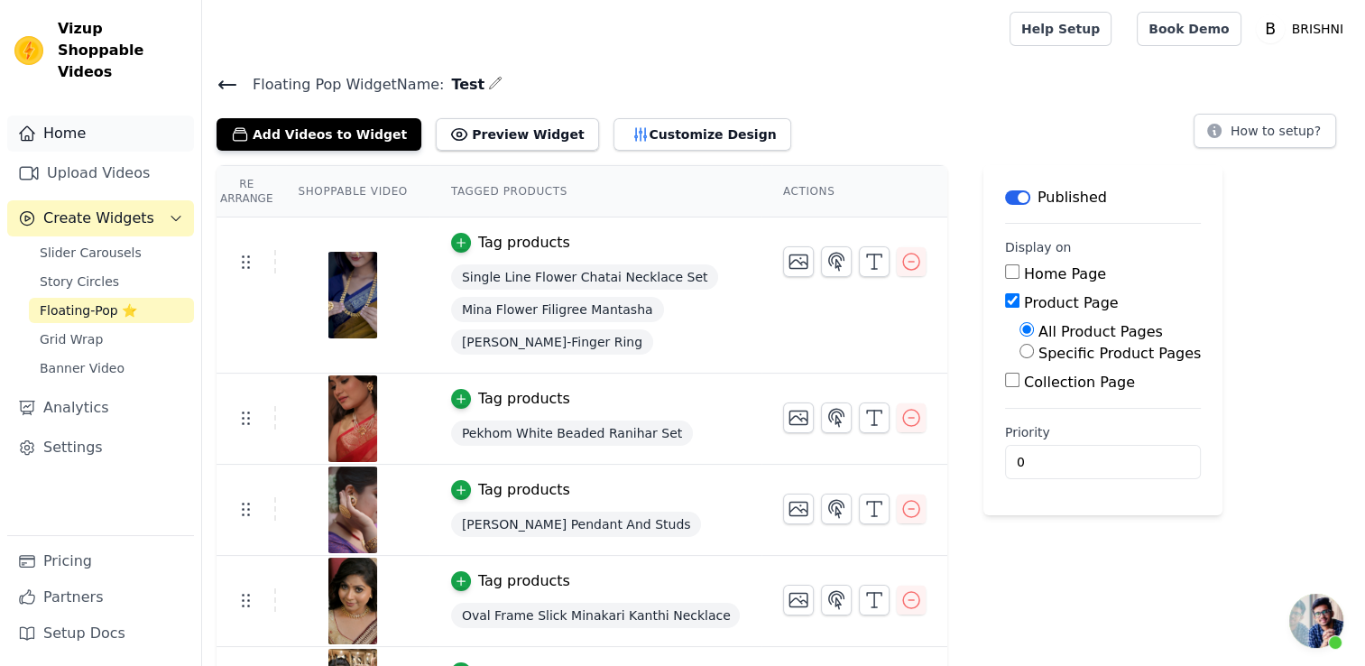
click at [127, 115] on link "Home" at bounding box center [100, 133] width 187 height 36
